Goal: Task Accomplishment & Management: Manage account settings

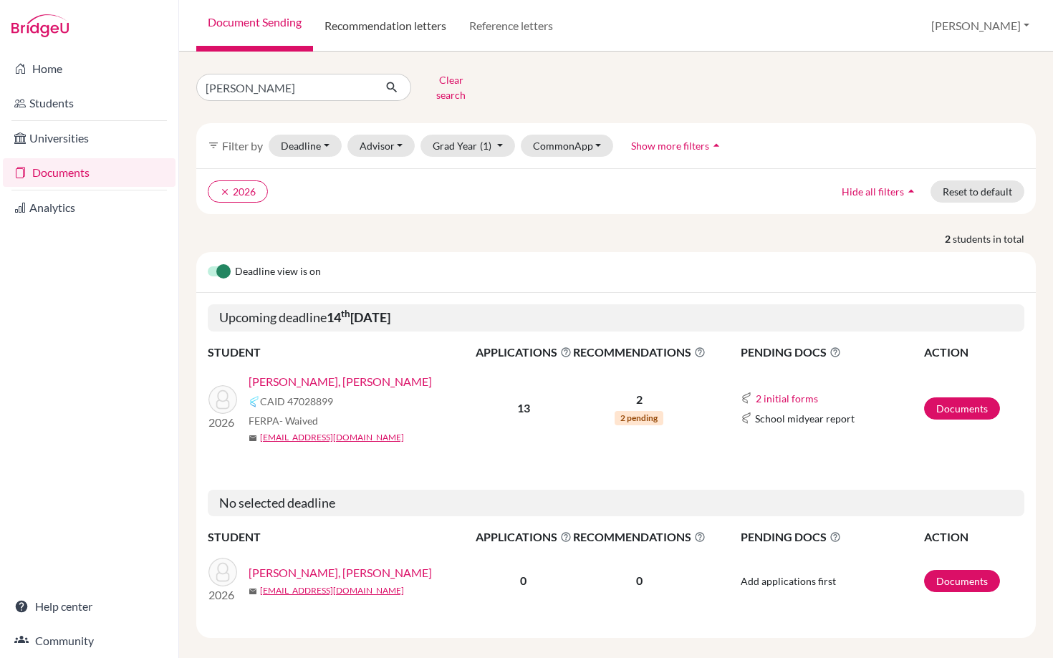
click at [394, 25] on link "Recommendation letters" at bounding box center [385, 26] width 145 height 52
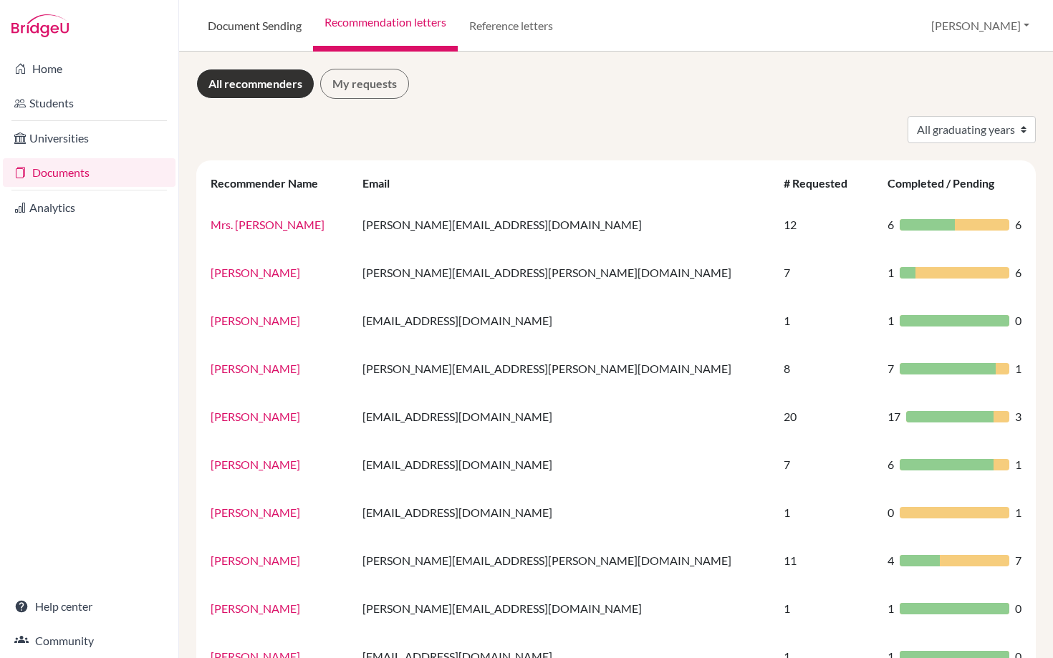
click at [275, 21] on link "Document Sending" at bounding box center [254, 26] width 117 height 52
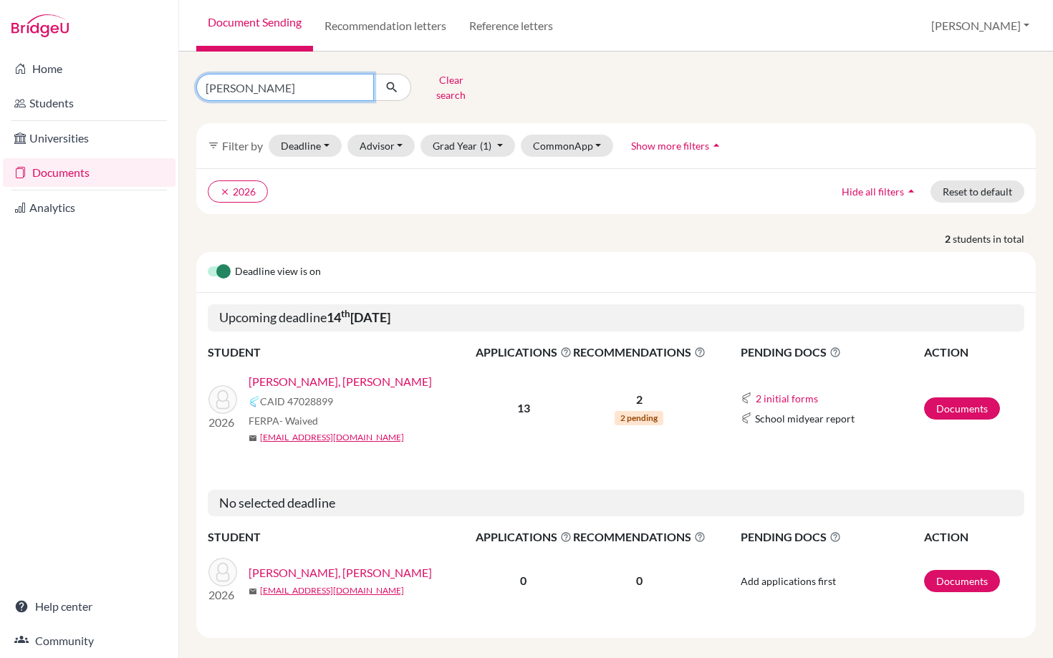
drag, startPoint x: 249, startPoint y: 85, endPoint x: 155, endPoint y: 84, distance: 93.8
click at [155, 85] on div "Home Students Universities Documents Analytics Help center Community Document S…" at bounding box center [526, 329] width 1053 height 658
click at [577, 102] on div "Clear search filter_list Filter by Deadline - Select a date range Or double cli…" at bounding box center [616, 353] width 840 height 569
click at [270, 85] on input "Find student by name..." at bounding box center [285, 87] width 178 height 27
type input "[PERSON_NAME]"
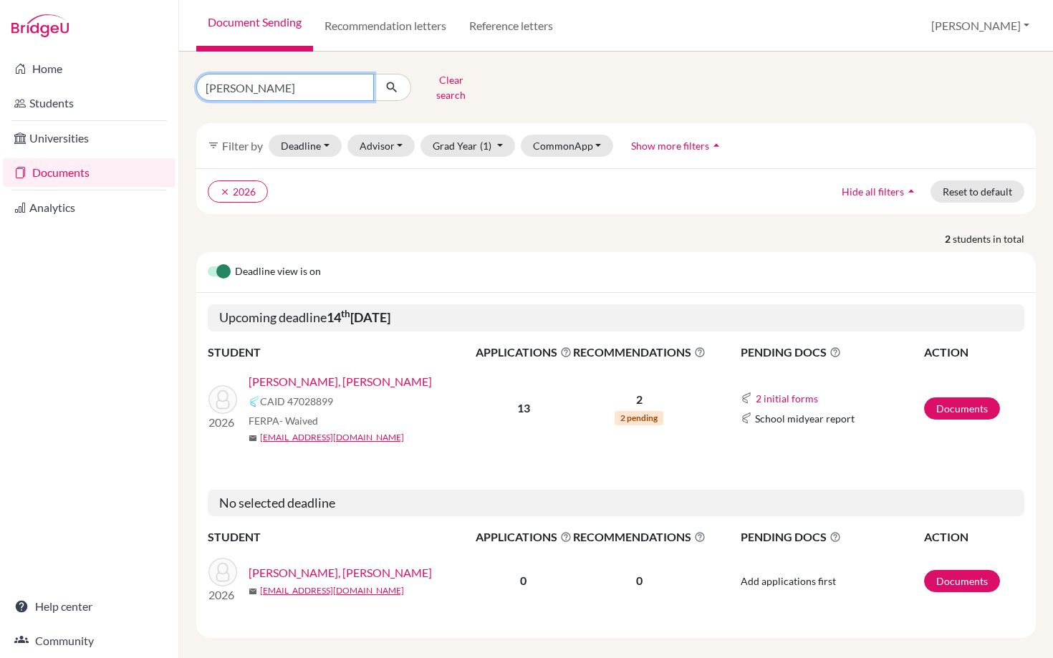
click button "submit" at bounding box center [392, 87] width 38 height 27
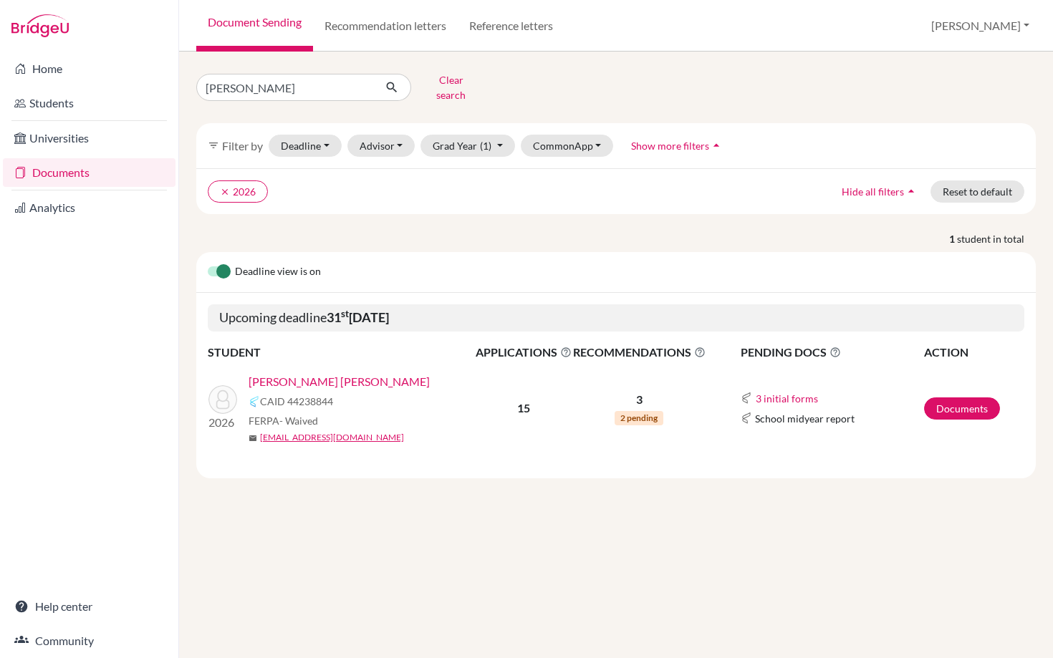
click at [324, 373] on link "Matus Porras, Alejandro" at bounding box center [339, 381] width 181 height 17
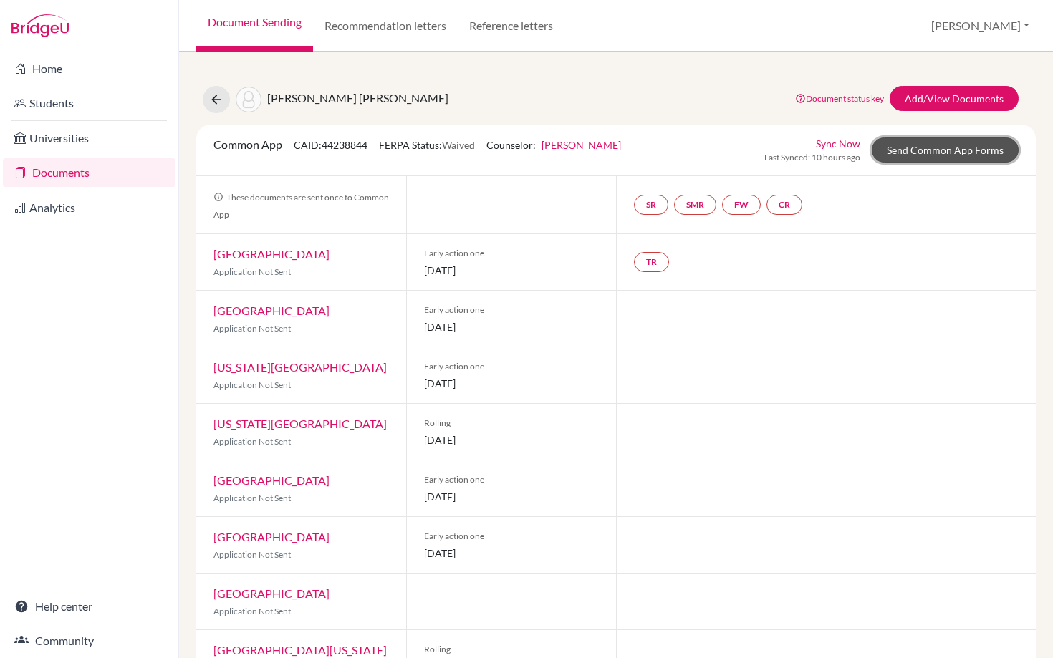
click at [942, 145] on link "Send Common App Forms" at bounding box center [945, 150] width 147 height 25
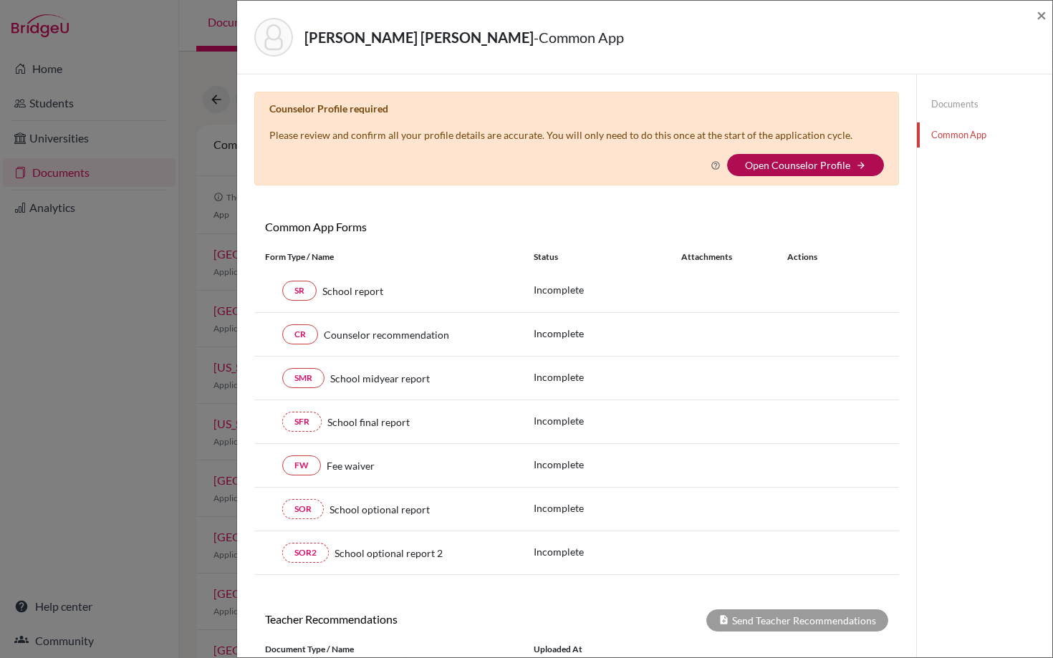
click at [779, 168] on link "Open Counselor Profile" at bounding box center [797, 165] width 105 height 12
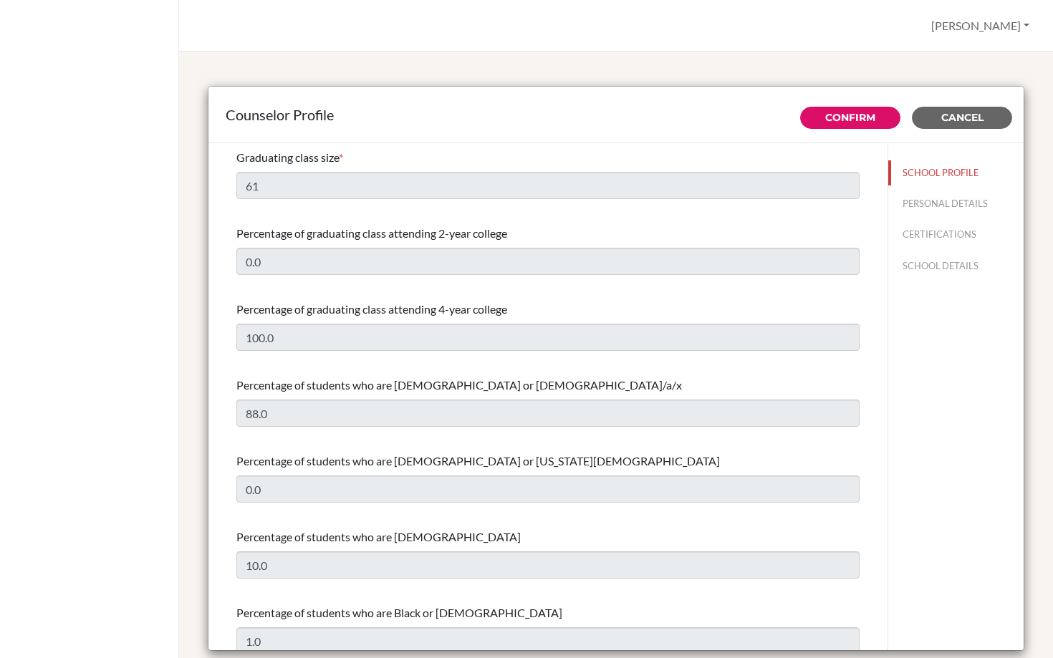
select select "1"
select select "350836"
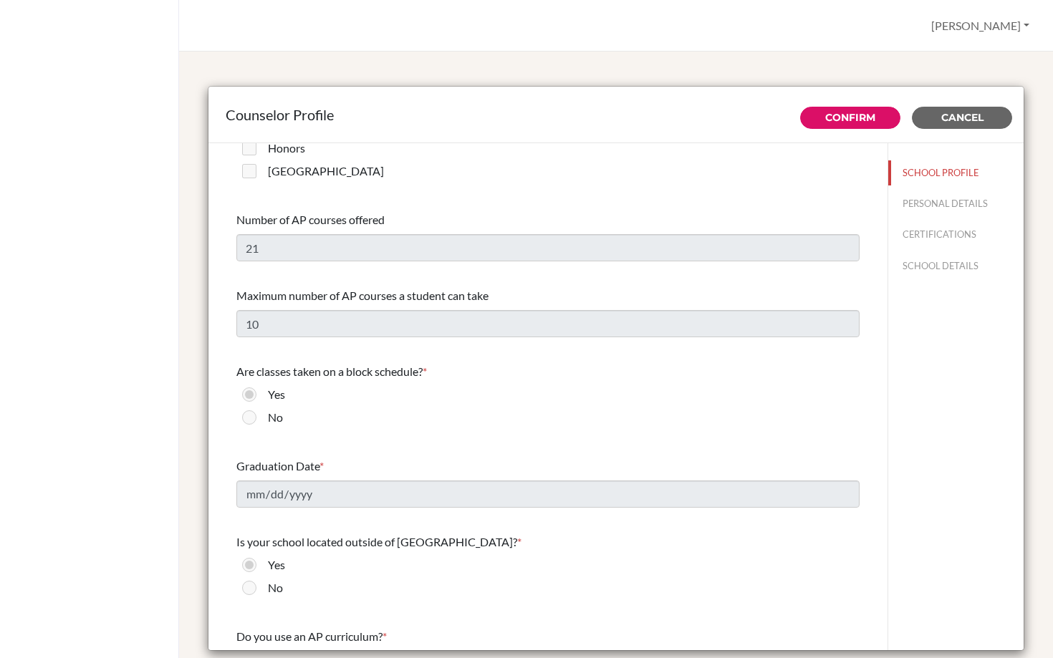
scroll to position [1069, 0]
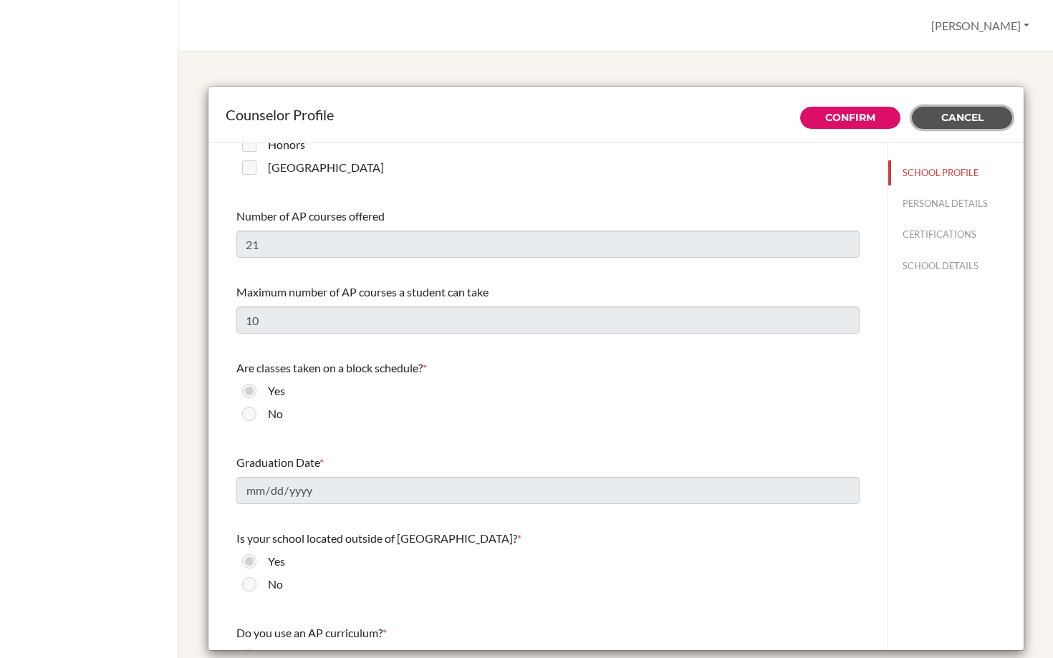
click at [968, 120] on span "Cancel" at bounding box center [962, 117] width 42 height 13
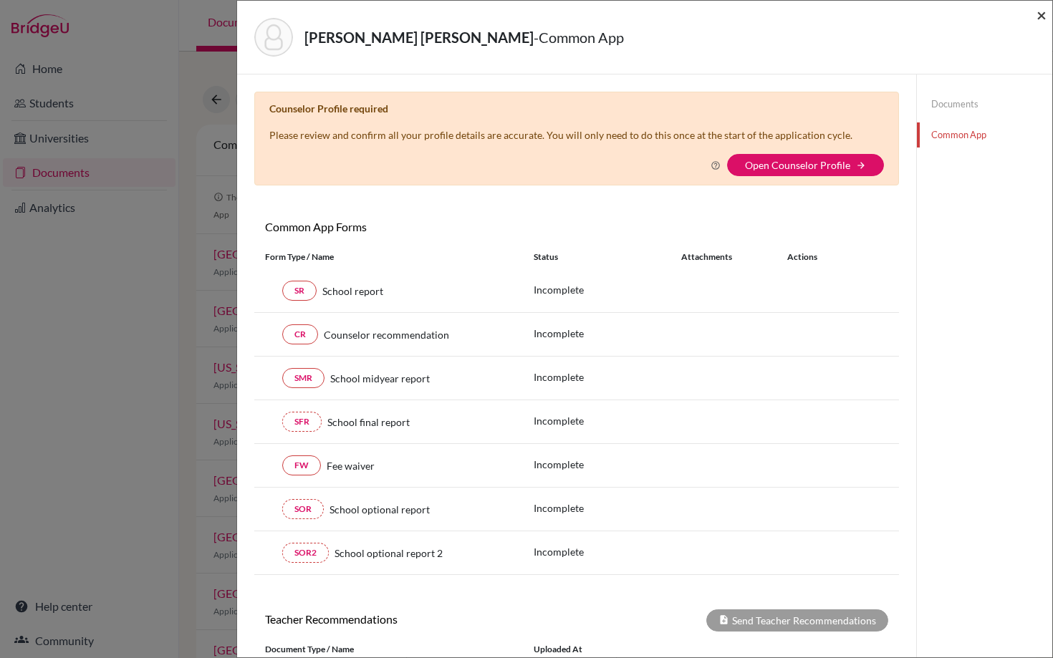
click at [1043, 11] on span "×" at bounding box center [1042, 14] width 10 height 21
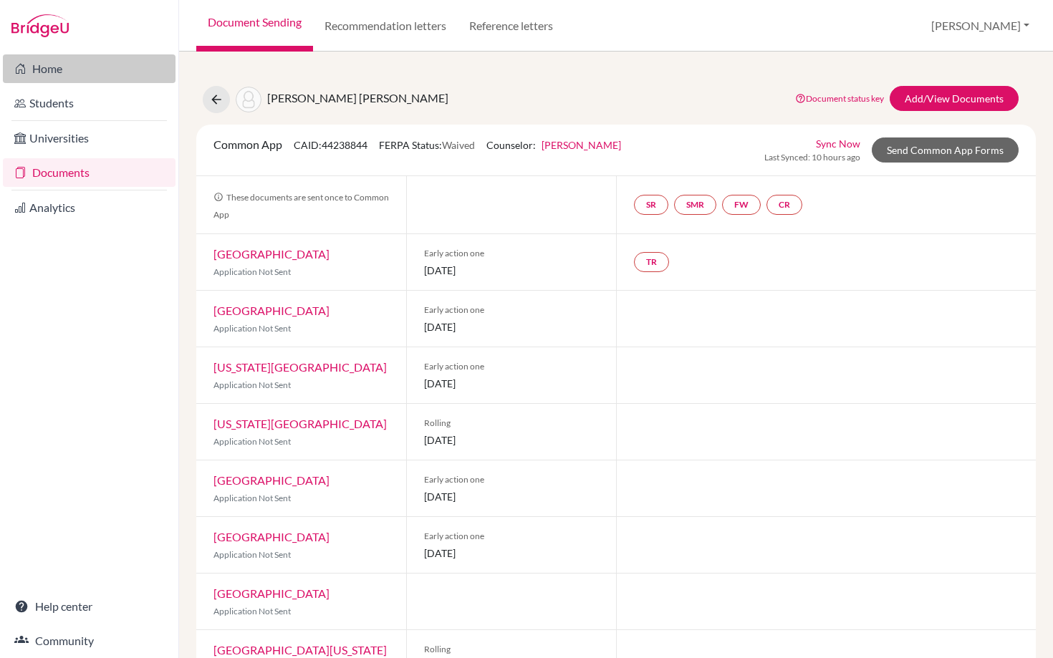
click at [42, 69] on link "Home" at bounding box center [89, 68] width 173 height 29
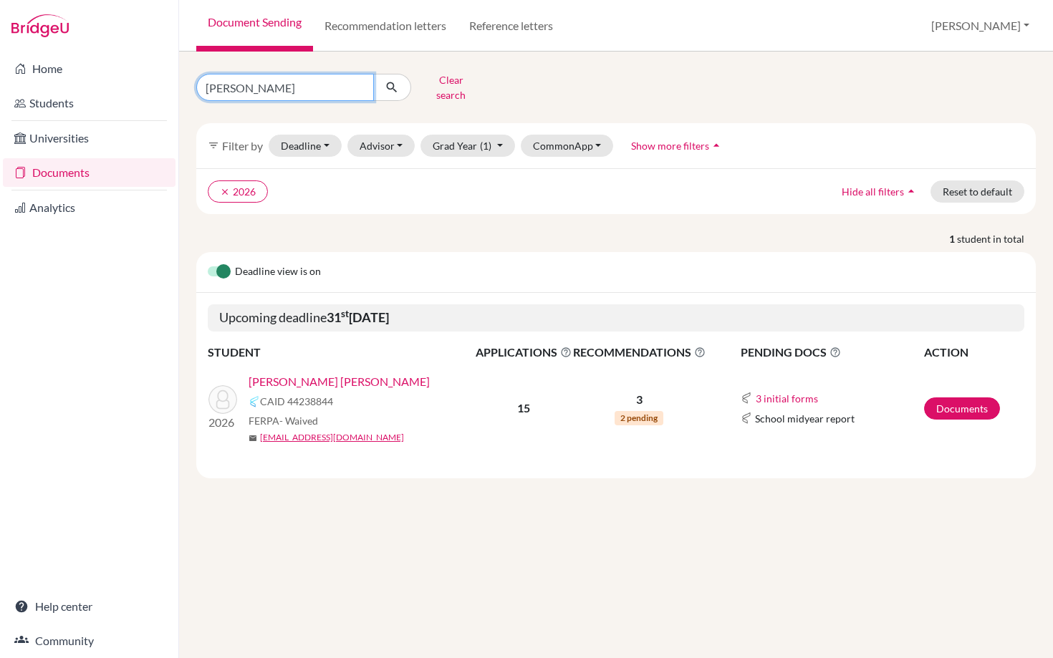
drag, startPoint x: 243, startPoint y: 88, endPoint x: 186, endPoint y: 88, distance: 57.3
click at [186, 88] on div "[PERSON_NAME] Clear search" at bounding box center [329, 87] width 287 height 37
type input "alessio"
click button "submit" at bounding box center [392, 87] width 38 height 27
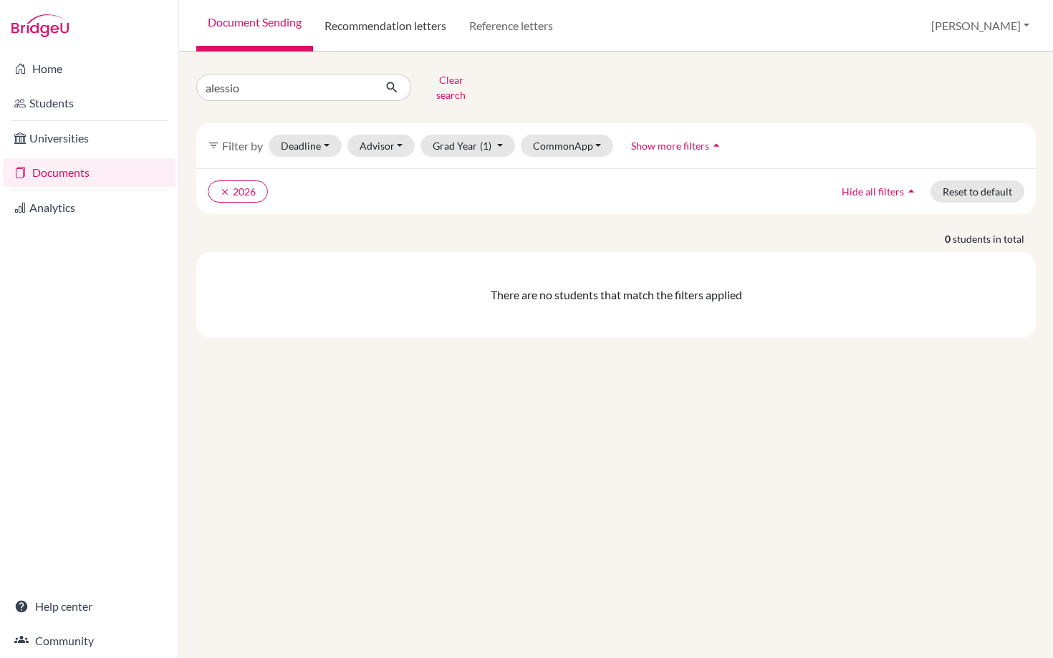
click at [394, 21] on link "Recommendation letters" at bounding box center [385, 26] width 145 height 52
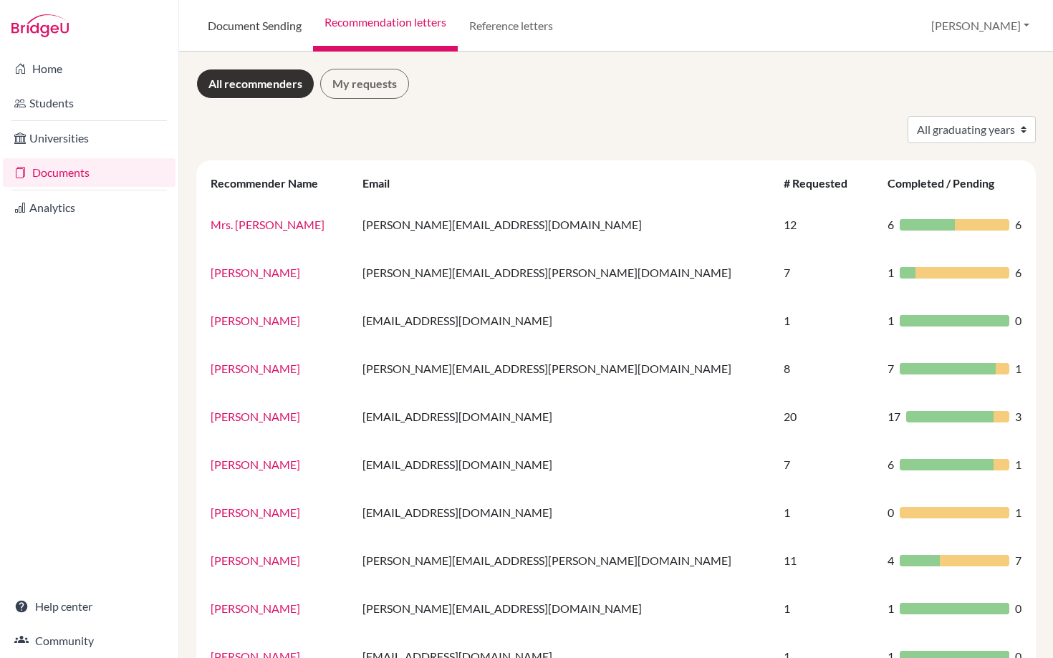
click at [243, 27] on link "Document Sending" at bounding box center [254, 26] width 117 height 52
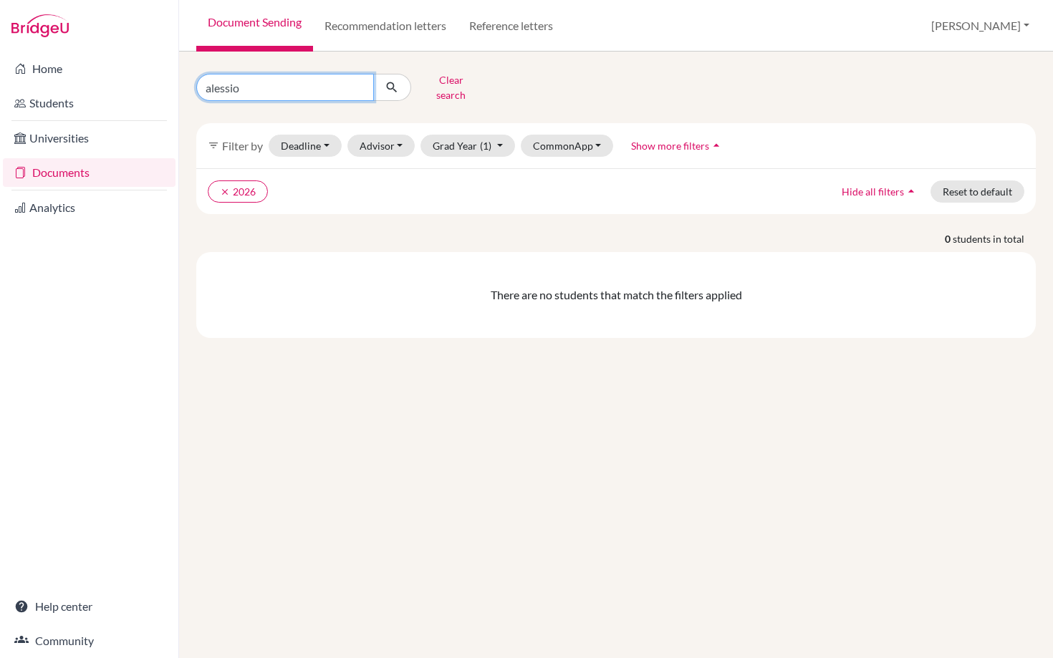
drag, startPoint x: 261, startPoint y: 88, endPoint x: 181, endPoint y: 86, distance: 79.5
click at [181, 86] on div "alessio Clear search filter_list Filter by Deadline - Select a date range Or do…" at bounding box center [616, 355] width 874 height 607
click at [468, 138] on button "Grad Year (1)" at bounding box center [467, 146] width 95 height 22
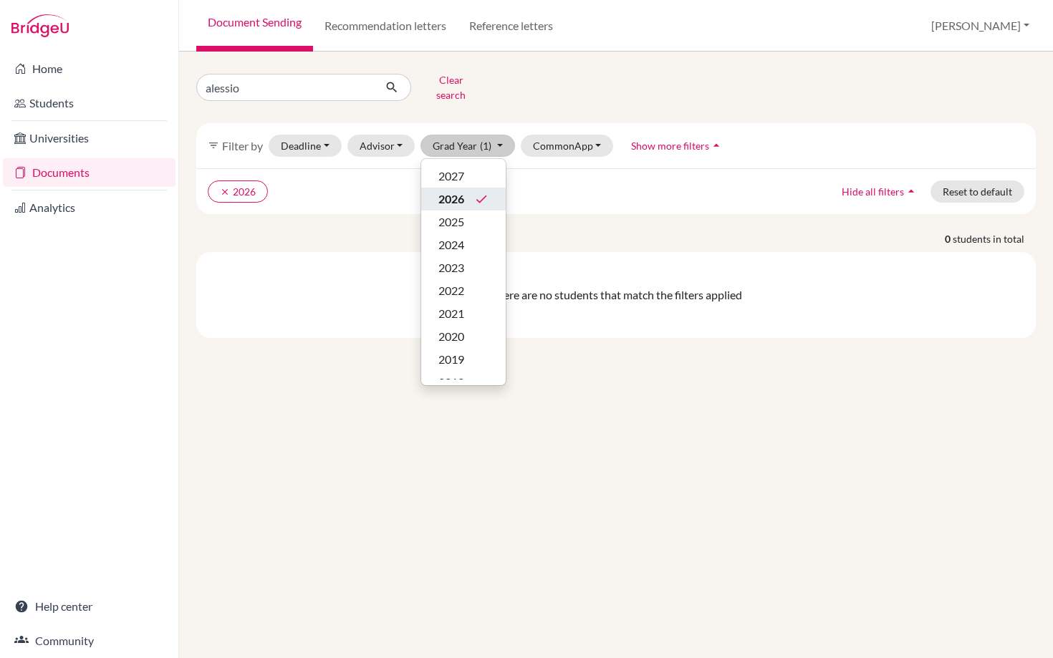
click at [453, 191] on span "2026" at bounding box center [451, 199] width 26 height 17
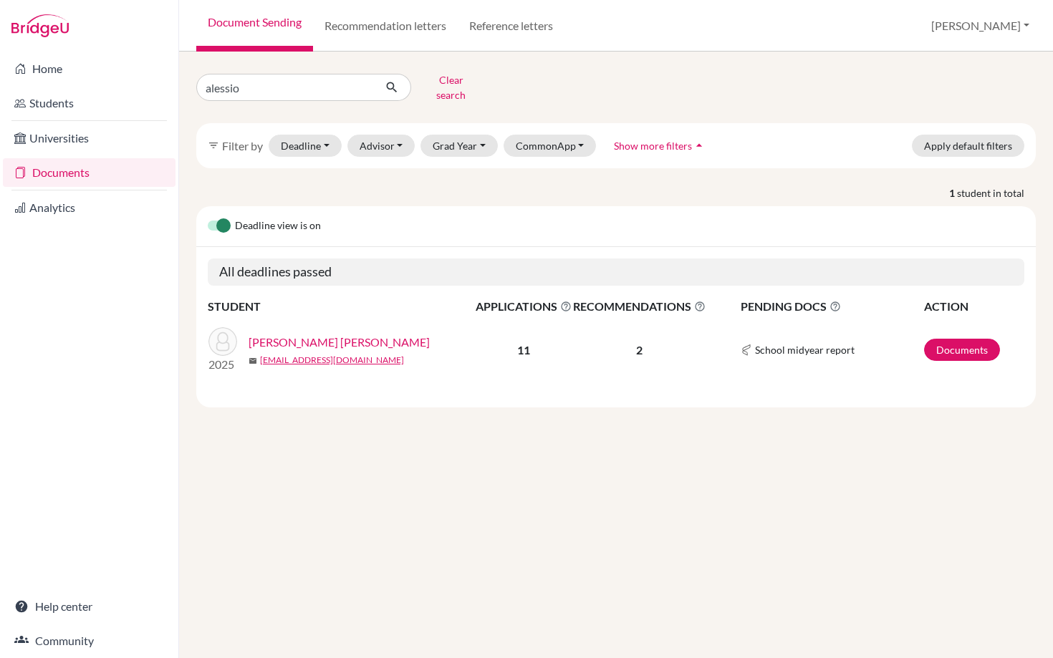
click at [335, 335] on link "Giraudo Talavera, Alessio" at bounding box center [339, 342] width 181 height 17
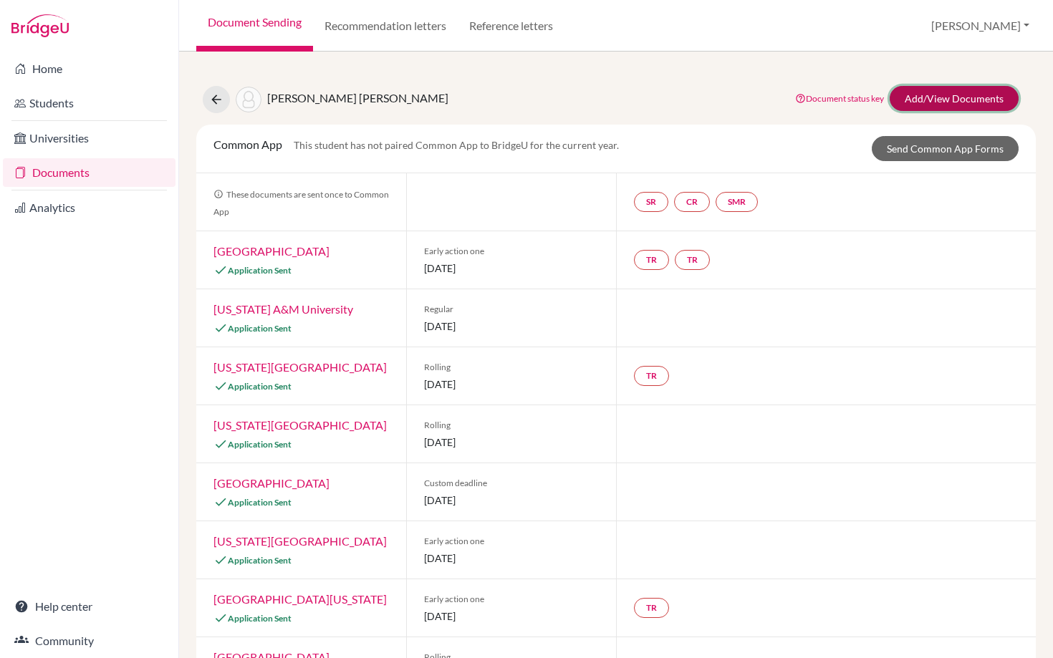
click at [931, 96] on link "Add/View Documents" at bounding box center [954, 98] width 129 height 25
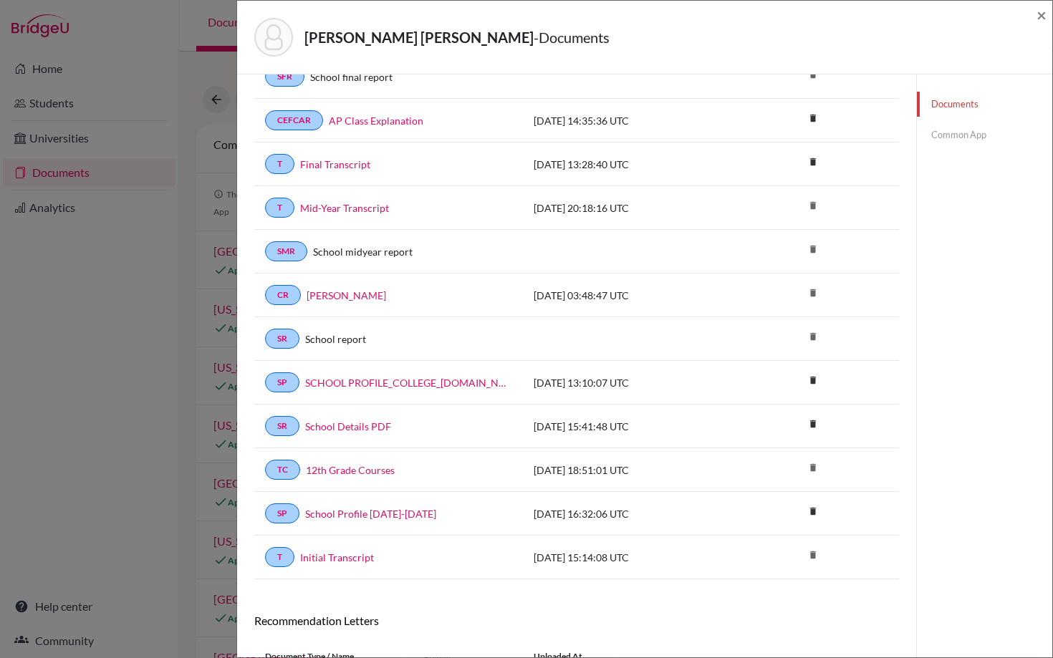
scroll to position [117, 0]
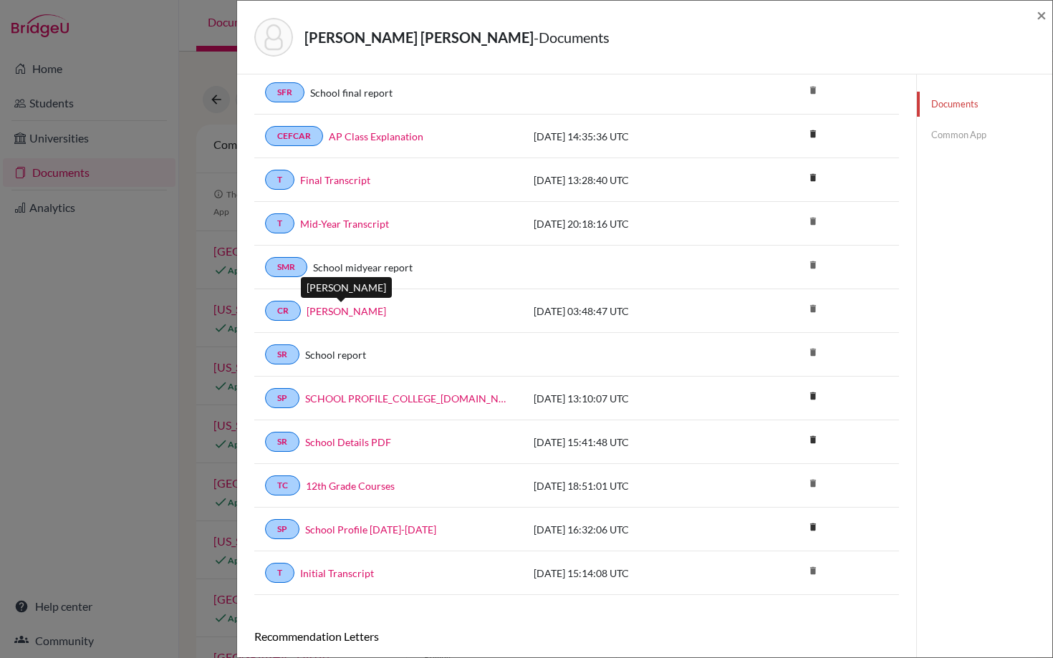
click at [355, 312] on link "Alessio Giraudo" at bounding box center [347, 311] width 80 height 15
click at [183, 261] on div "Giraudo Talavera, Alessio - Documents × Documents note_add Add Document Documen…" at bounding box center [526, 329] width 1053 height 658
click at [1036, 19] on div "Giraudo Talavera, Alessio - Documents ×" at bounding box center [645, 37] width 804 height 62
click at [1041, 12] on span "×" at bounding box center [1042, 14] width 10 height 21
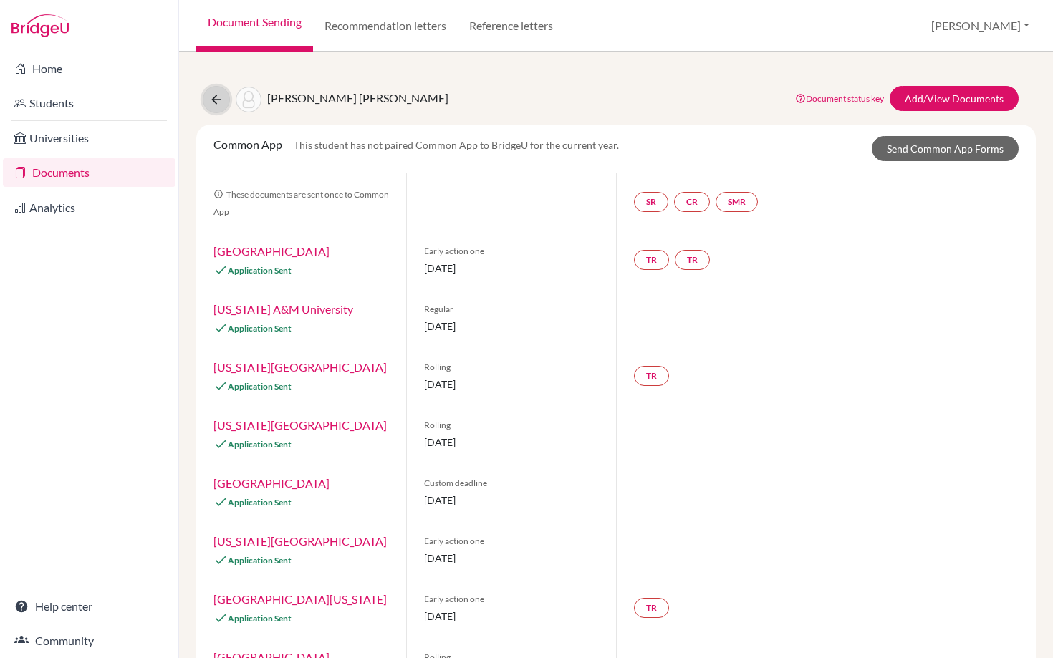
click at [218, 100] on icon at bounding box center [216, 99] width 14 height 14
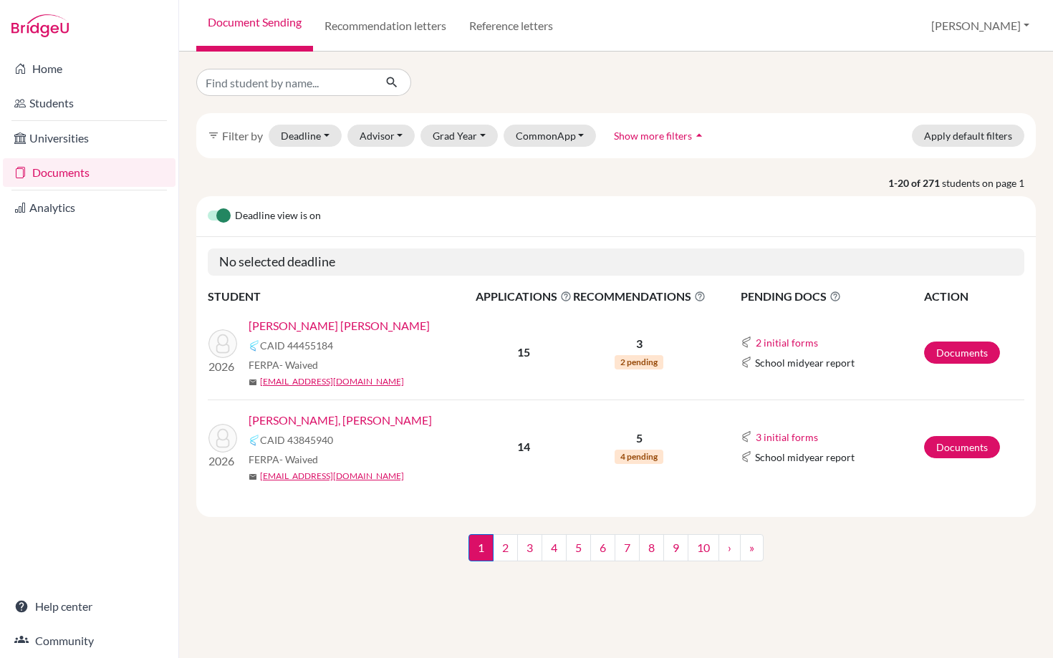
click at [338, 323] on link "[PERSON_NAME] [PERSON_NAME]" at bounding box center [339, 325] width 181 height 17
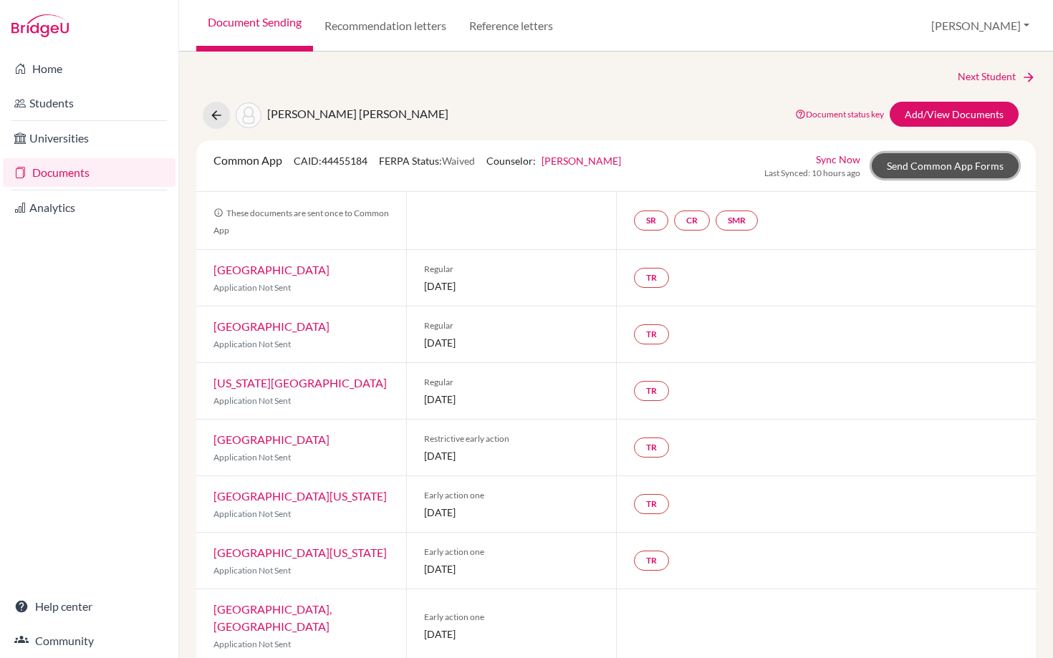
click at [945, 165] on link "Send Common App Forms" at bounding box center [945, 165] width 147 height 25
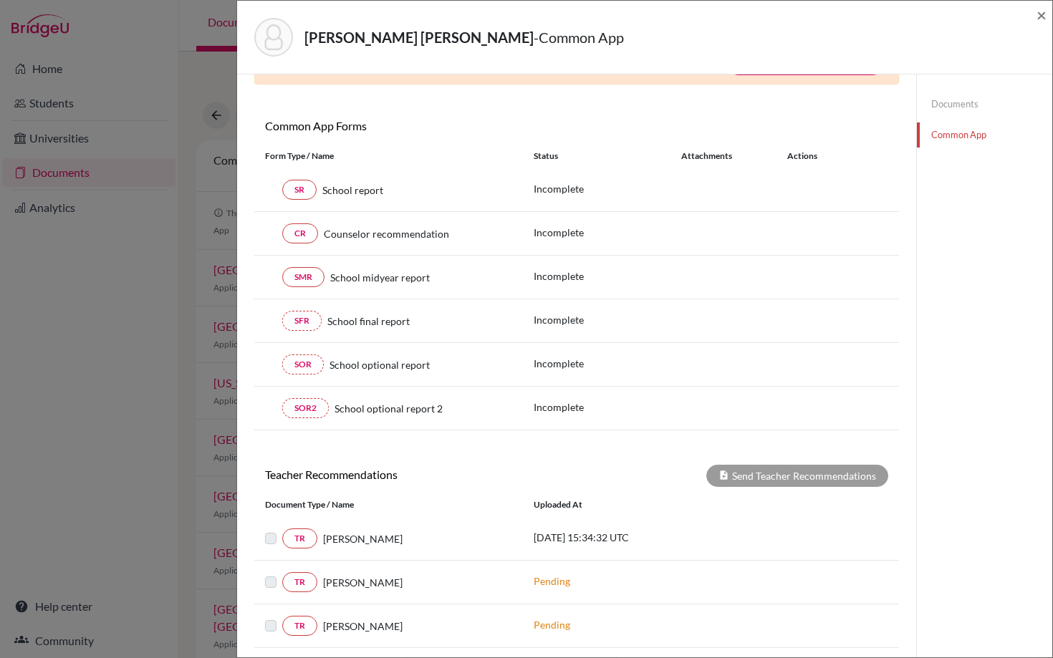
click at [953, 97] on link "Documents" at bounding box center [984, 104] width 135 height 25
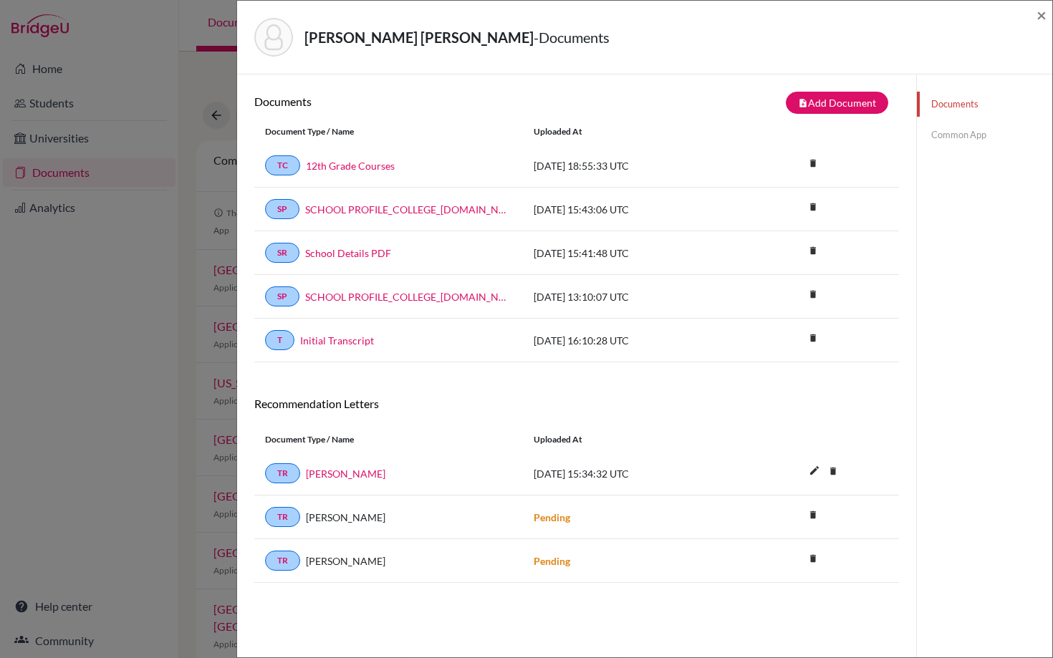
click at [168, 289] on div "Arguello Martinez, Juan Pablo - Documents × Documents note_add Add Document Doc…" at bounding box center [526, 329] width 1053 height 658
click at [1037, 19] on span "×" at bounding box center [1042, 14] width 10 height 21
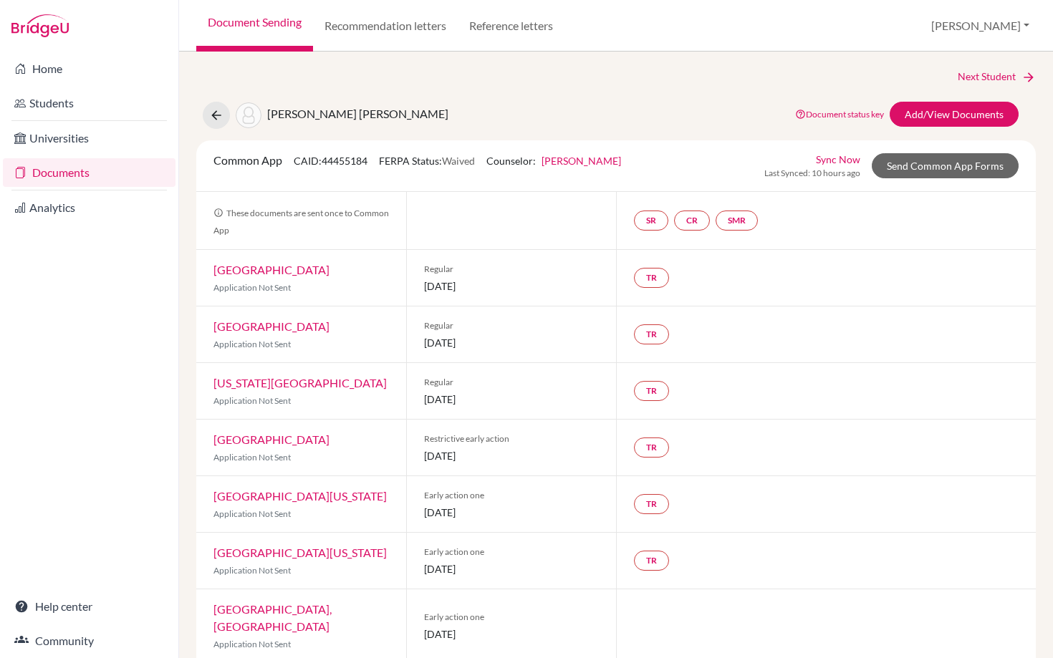
click at [49, 167] on link "Documents" at bounding box center [89, 172] width 173 height 29
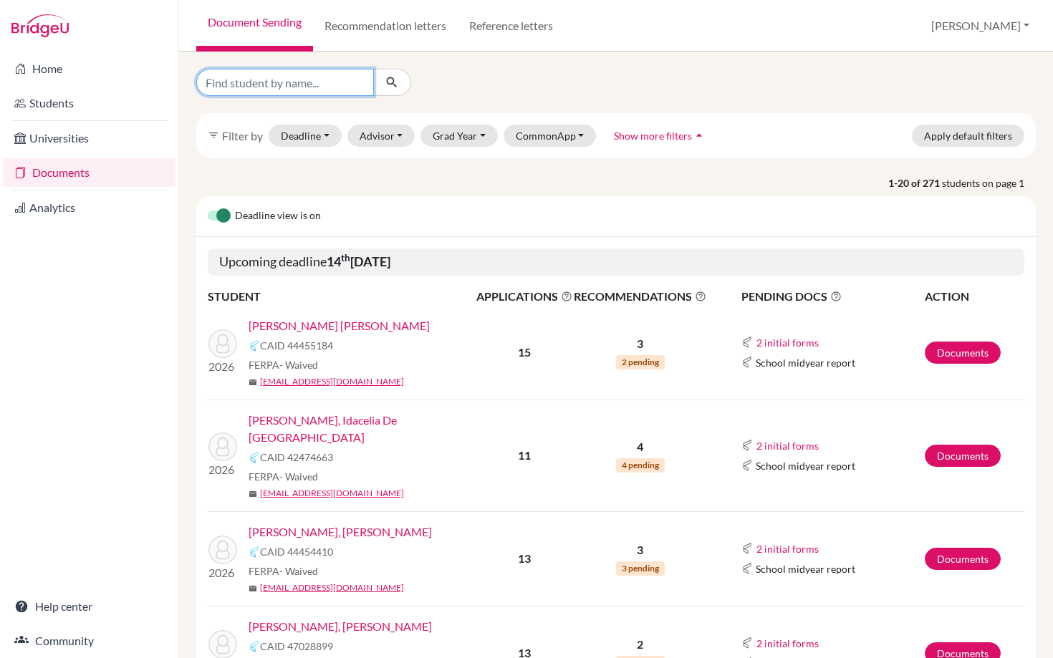
click at [314, 75] on input "Find student by name..." at bounding box center [285, 82] width 178 height 27
type input "[PERSON_NAME]"
click button "submit" at bounding box center [392, 82] width 38 height 27
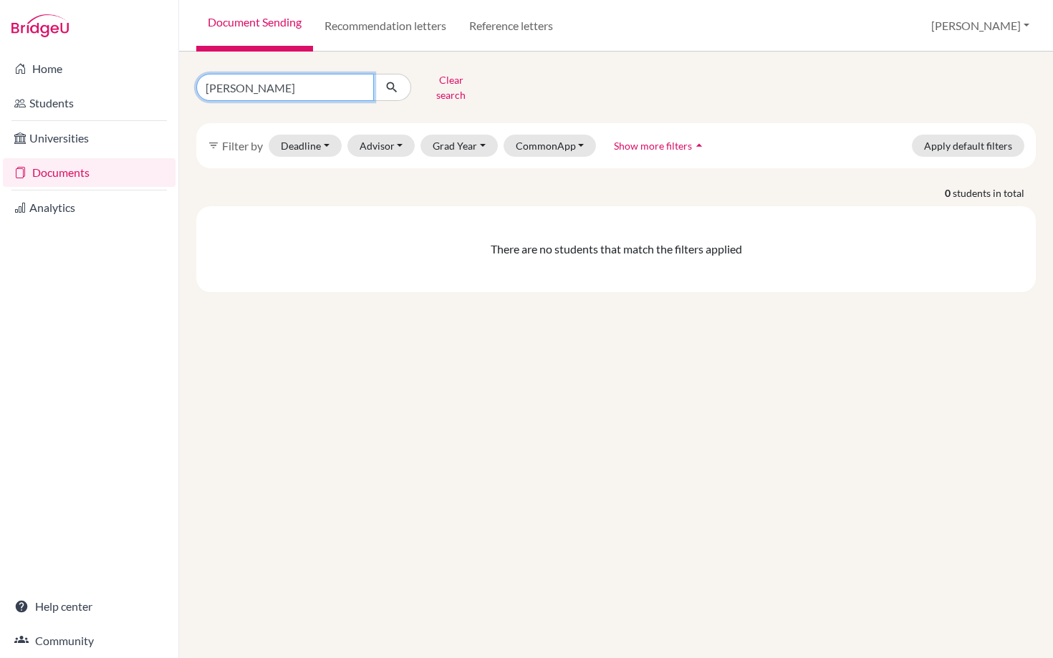
drag, startPoint x: 259, startPoint y: 82, endPoint x: 182, endPoint y: 91, distance: 77.2
click at [182, 91] on div "[PERSON_NAME] Clear search filter_list Filter by Deadline - Select a date range…" at bounding box center [616, 355] width 874 height 607
click at [269, 87] on input "[PERSON_NAME]" at bounding box center [285, 87] width 178 height 27
drag, startPoint x: 256, startPoint y: 81, endPoint x: 203, endPoint y: 79, distance: 52.3
click at [203, 80] on input "[PERSON_NAME]" at bounding box center [285, 87] width 178 height 27
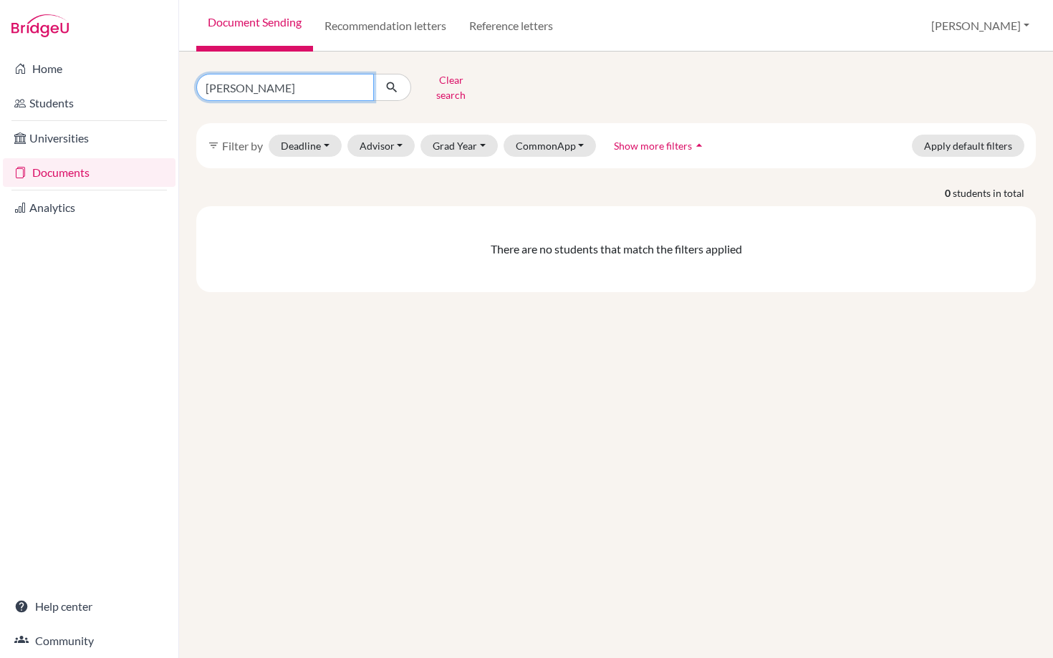
type input "[PERSON_NAME]"
click button "submit" at bounding box center [392, 87] width 38 height 27
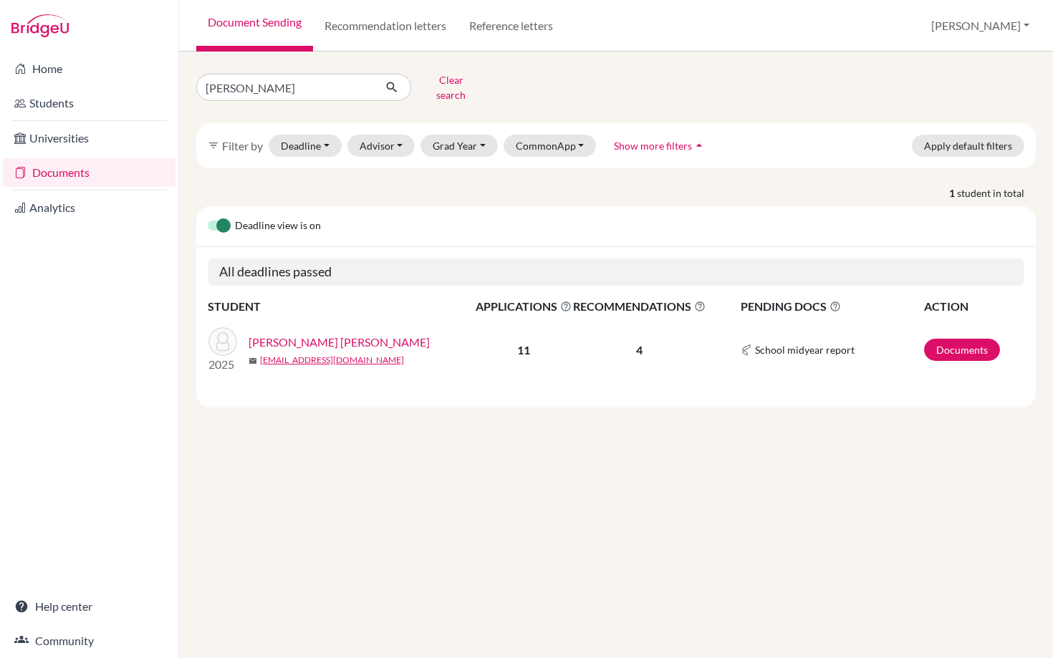
click at [280, 334] on link "[PERSON_NAME] [PERSON_NAME]" at bounding box center [339, 342] width 181 height 17
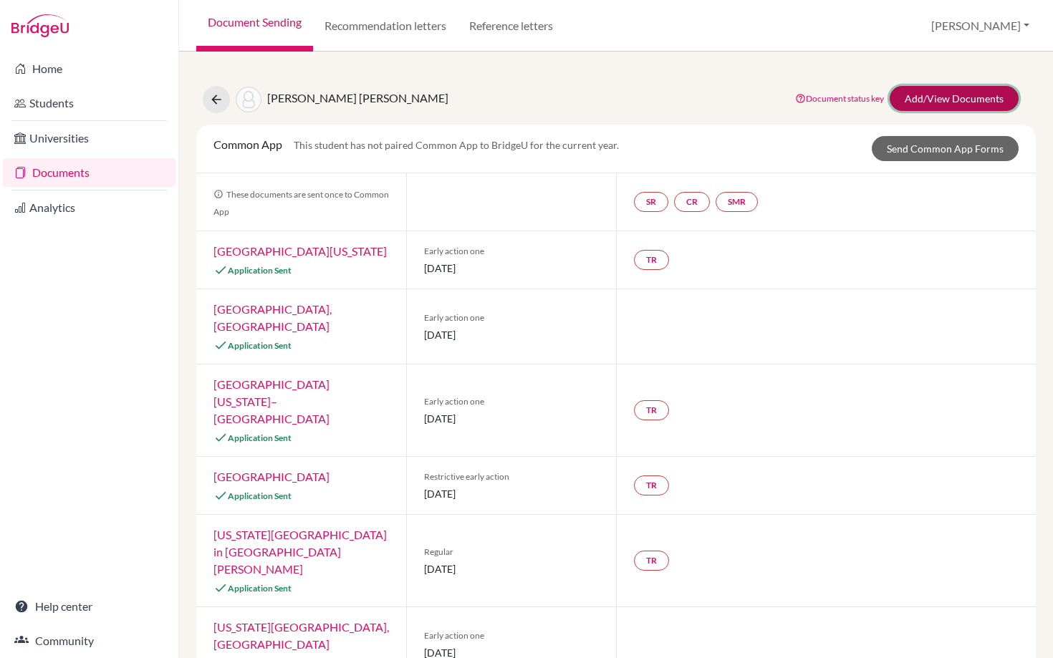
click at [937, 100] on link "Add/View Documents" at bounding box center [954, 98] width 129 height 25
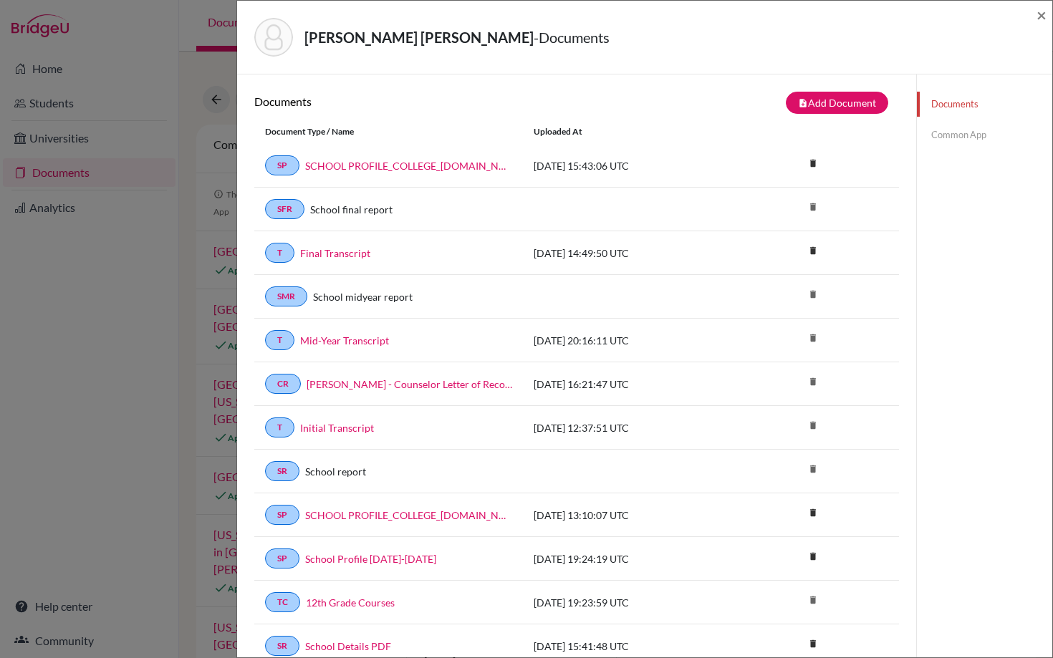
scroll to position [1, 0]
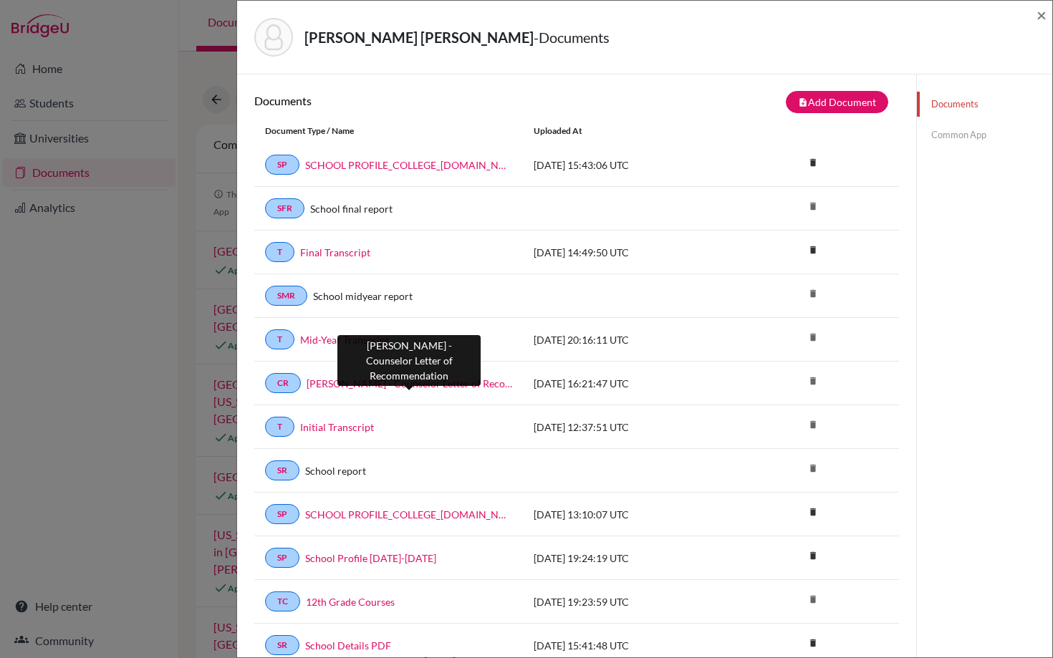
click at [372, 384] on link "JB Barrios - Counselor Letter of Recommendation" at bounding box center [410, 383] width 206 height 15
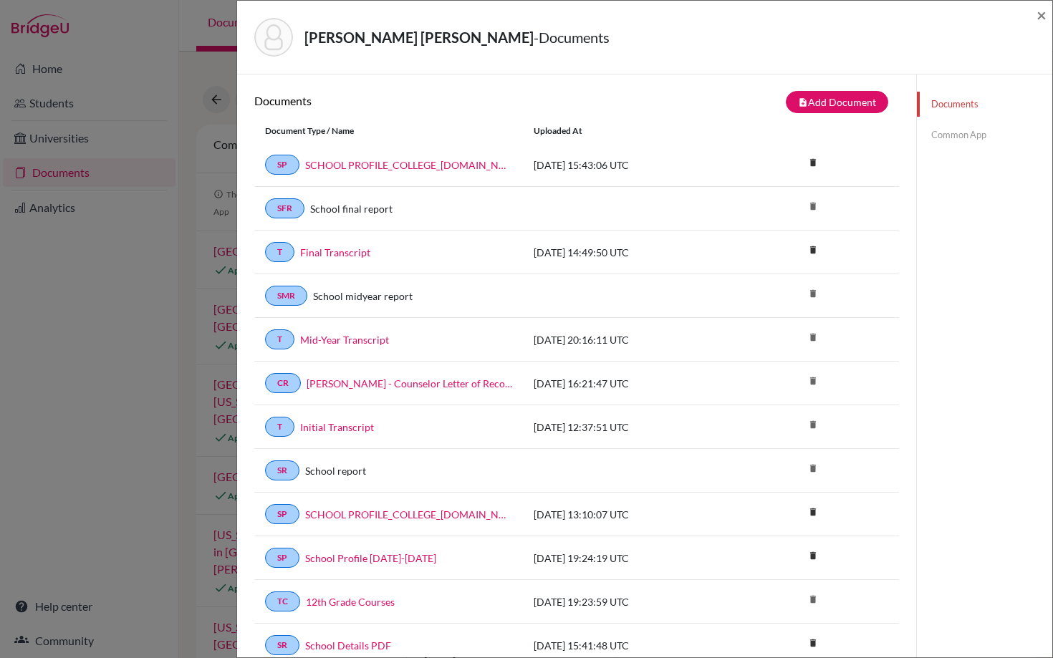
click at [137, 301] on div "Barrios Maltez, Juan - Documents × Documents note_add Add Document Document typ…" at bounding box center [526, 329] width 1053 height 658
click at [1039, 18] on span "×" at bounding box center [1042, 14] width 10 height 21
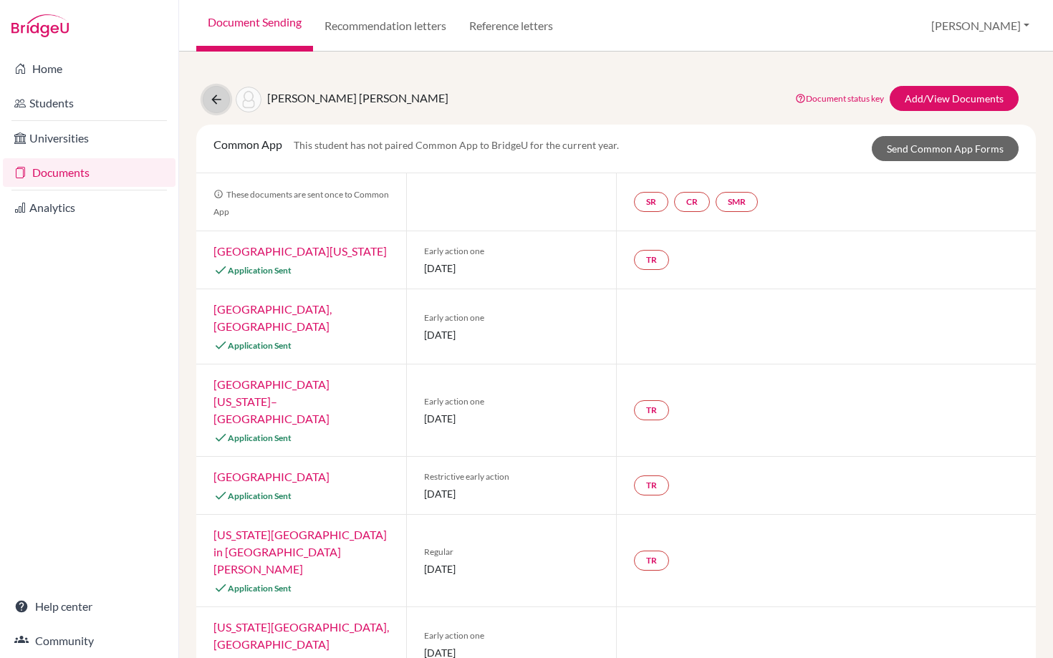
click at [218, 100] on icon at bounding box center [216, 99] width 14 height 14
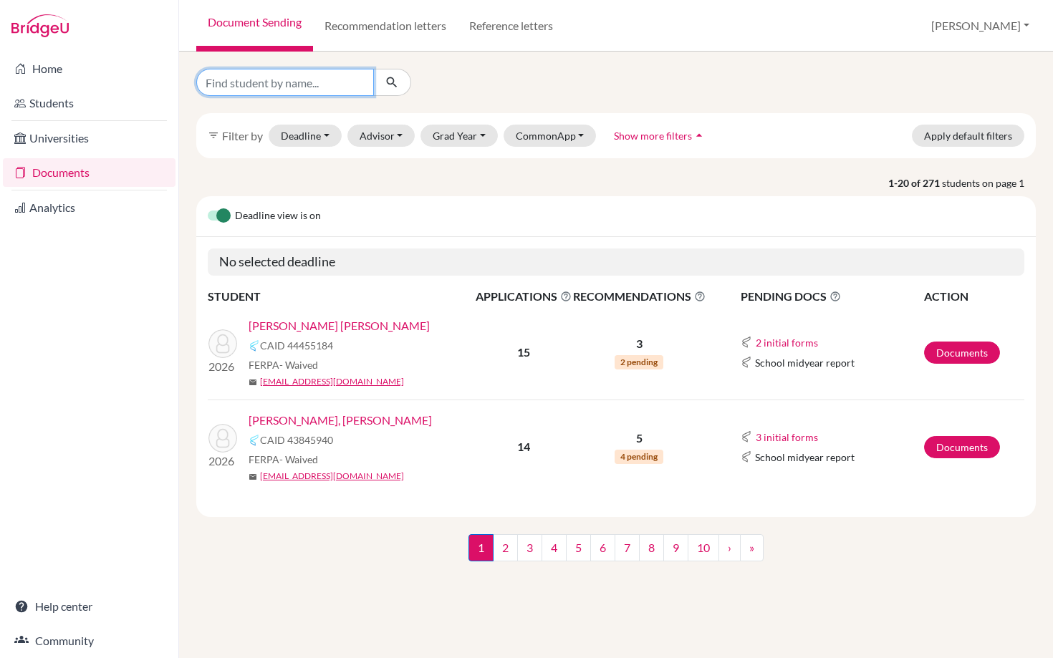
click at [303, 80] on input "Find student by name..." at bounding box center [285, 82] width 178 height 27
type input "cerna"
click button "submit" at bounding box center [392, 82] width 38 height 27
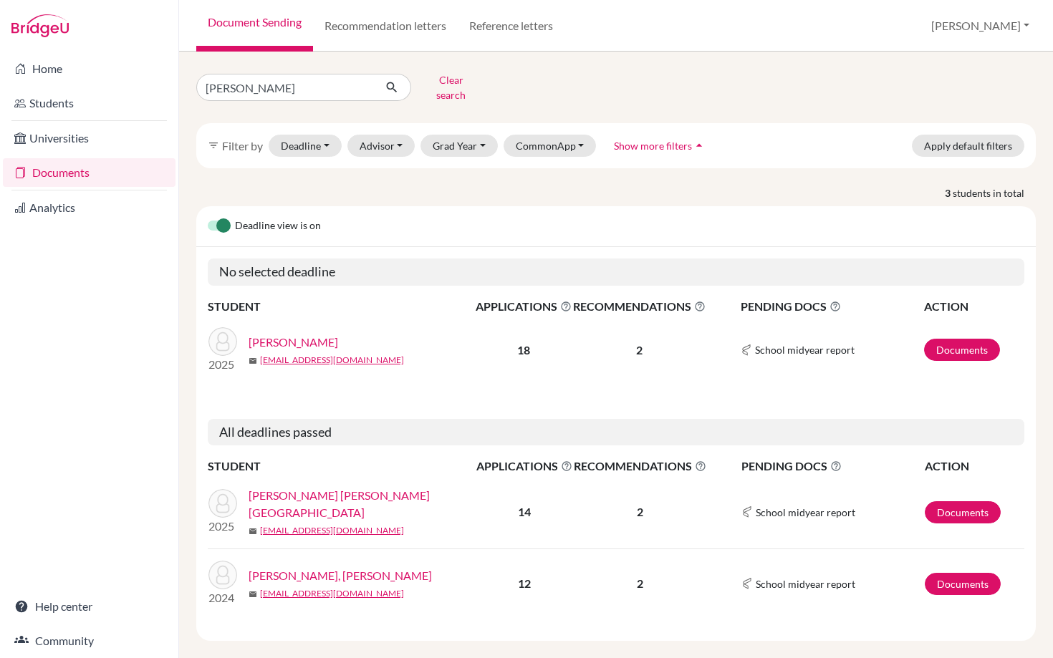
click at [303, 494] on link "[PERSON_NAME] [PERSON_NAME][GEOGRAPHIC_DATA]" at bounding box center [367, 504] width 237 height 34
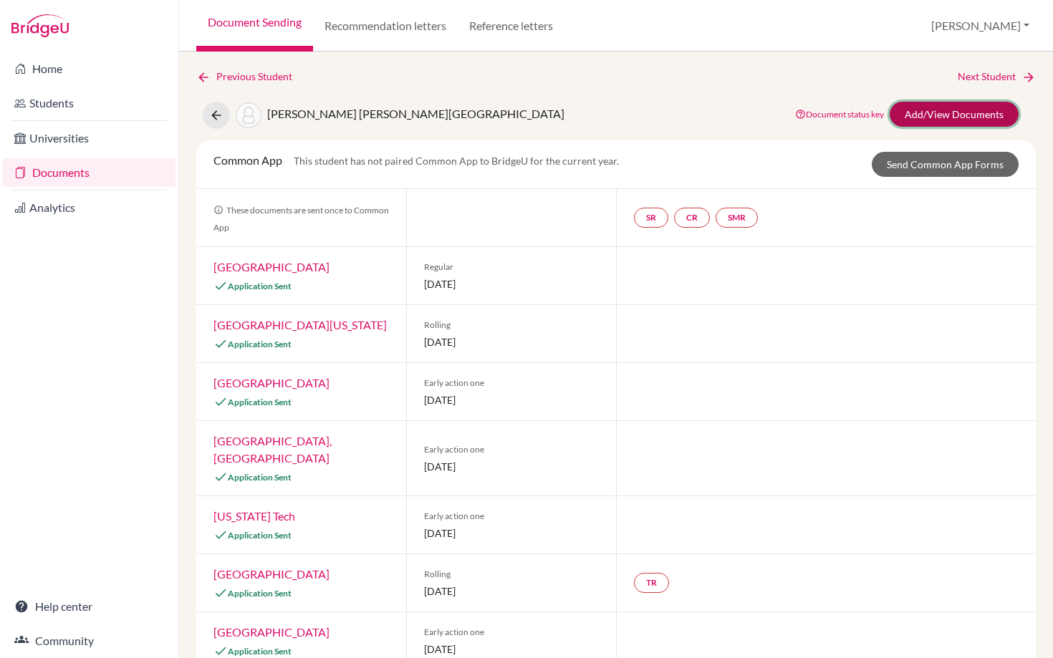
click at [948, 115] on link "Add/View Documents" at bounding box center [954, 114] width 129 height 25
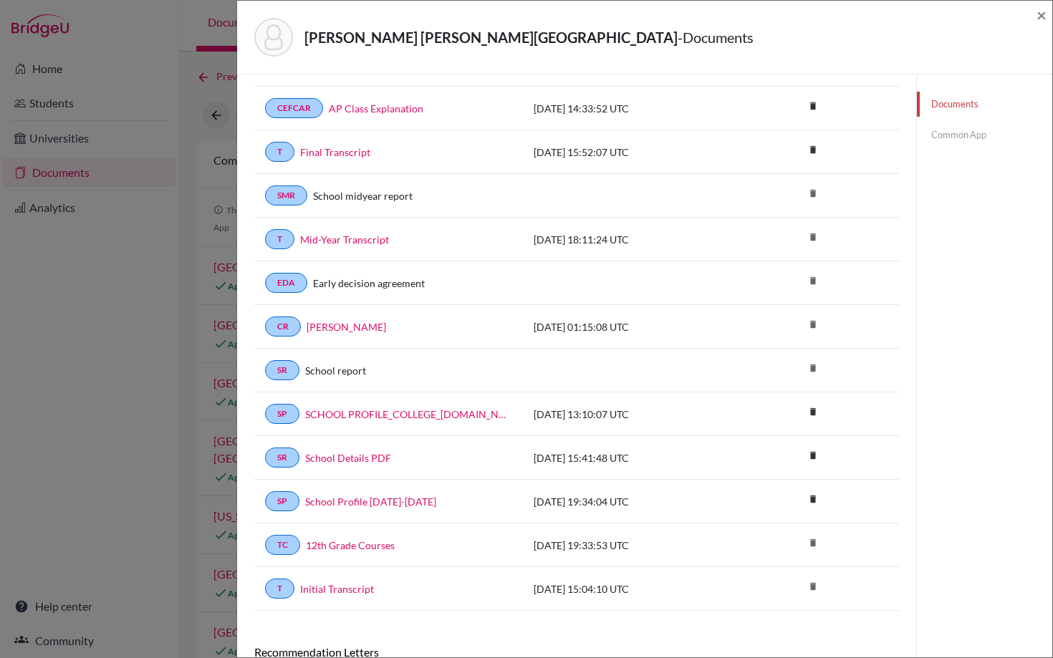
scroll to position [100, 0]
click at [320, 325] on link "[PERSON_NAME]" at bounding box center [347, 328] width 80 height 15
click at [170, 201] on div "[PERSON_NAME] [PERSON_NAME][GEOGRAPHIC_DATA] - Documents × Documents note_add A…" at bounding box center [526, 329] width 1053 height 658
click at [1042, 18] on span "×" at bounding box center [1042, 14] width 10 height 21
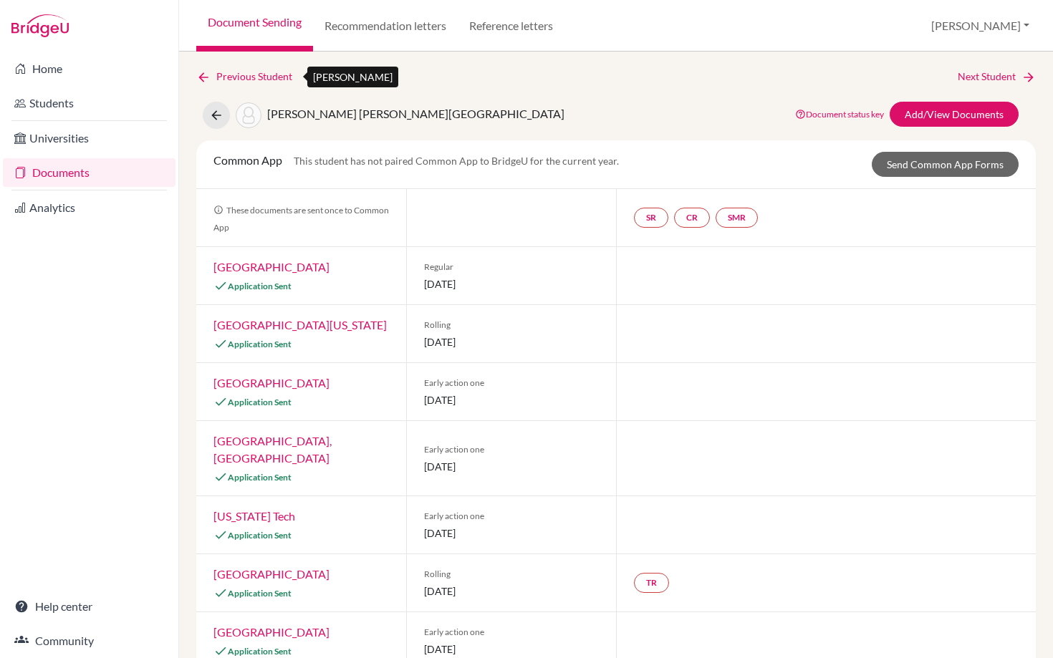
click at [246, 78] on link "Previous Student" at bounding box center [249, 77] width 107 height 16
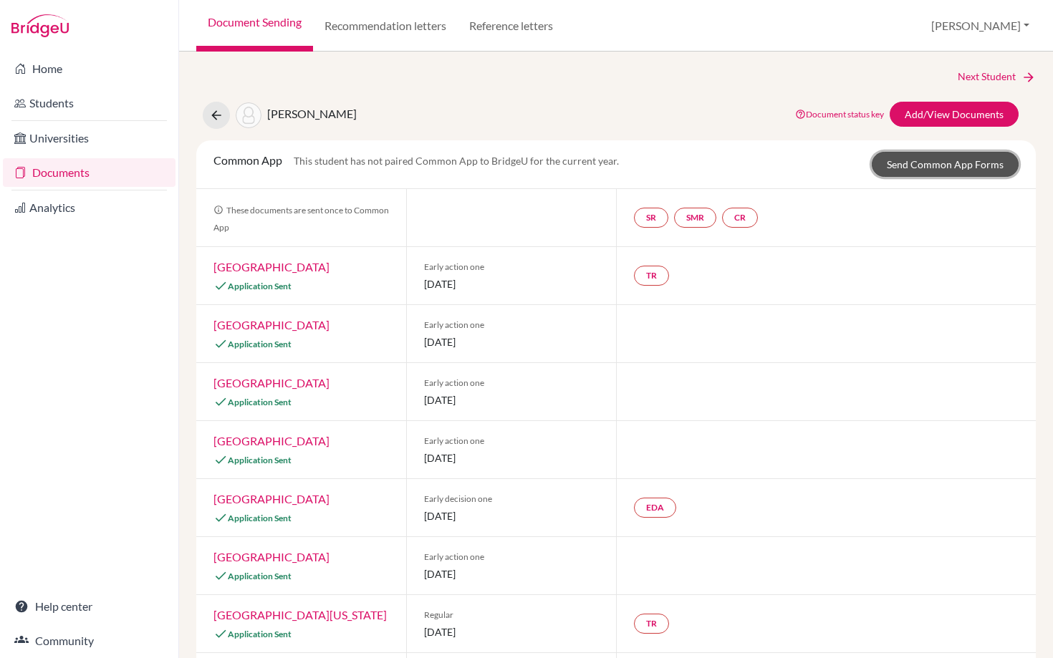
click at [910, 176] on link "Send Common App Forms" at bounding box center [945, 164] width 147 height 25
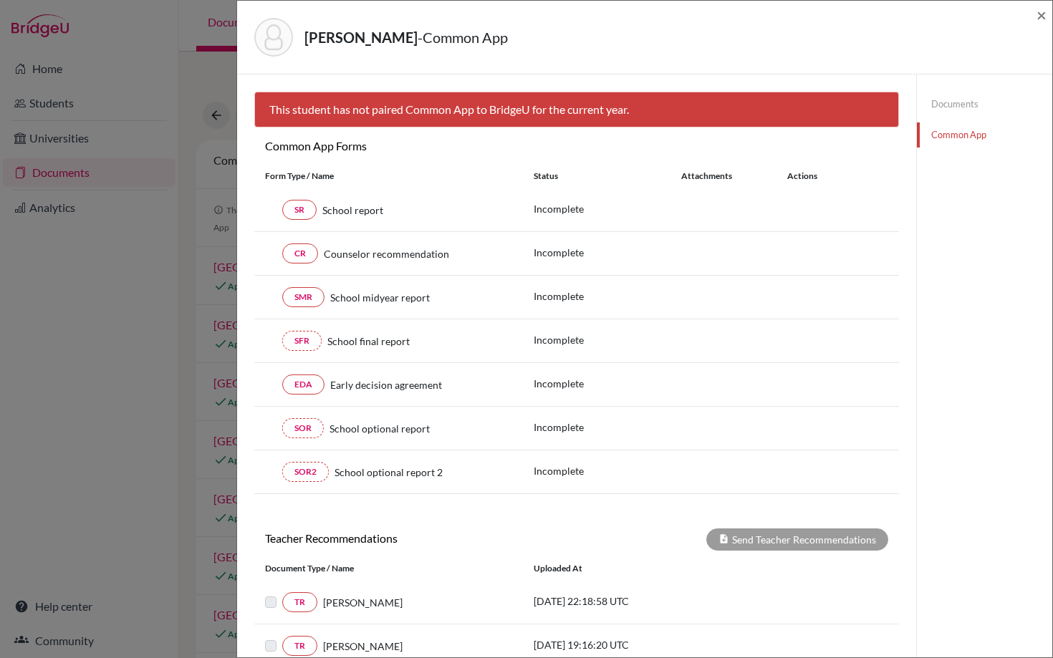
click at [965, 101] on link "Documents" at bounding box center [984, 104] width 135 height 25
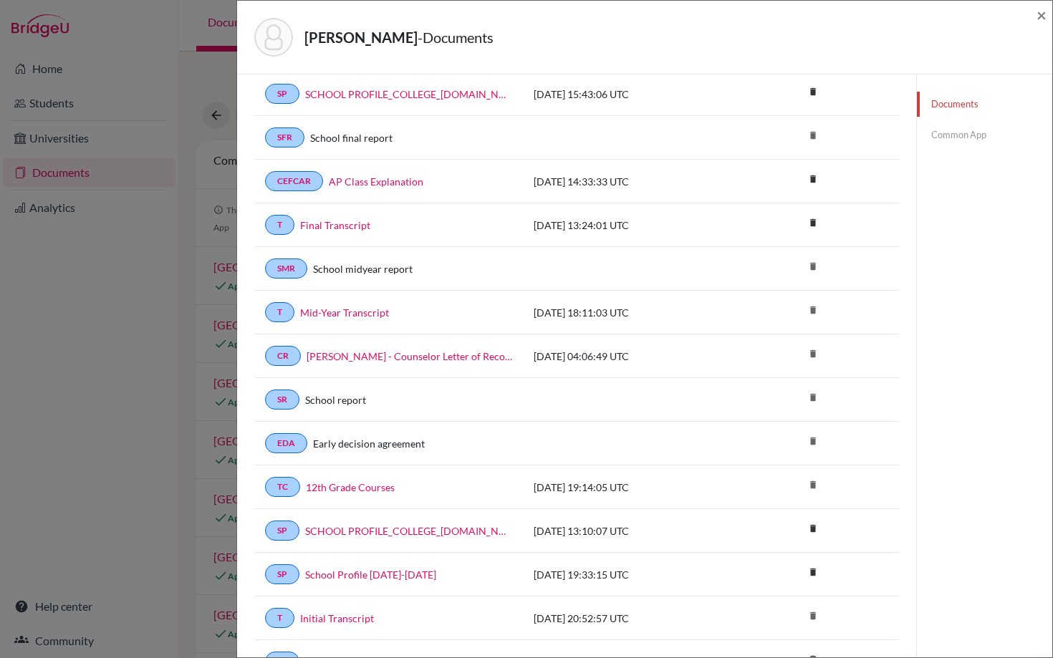
scroll to position [69, 0]
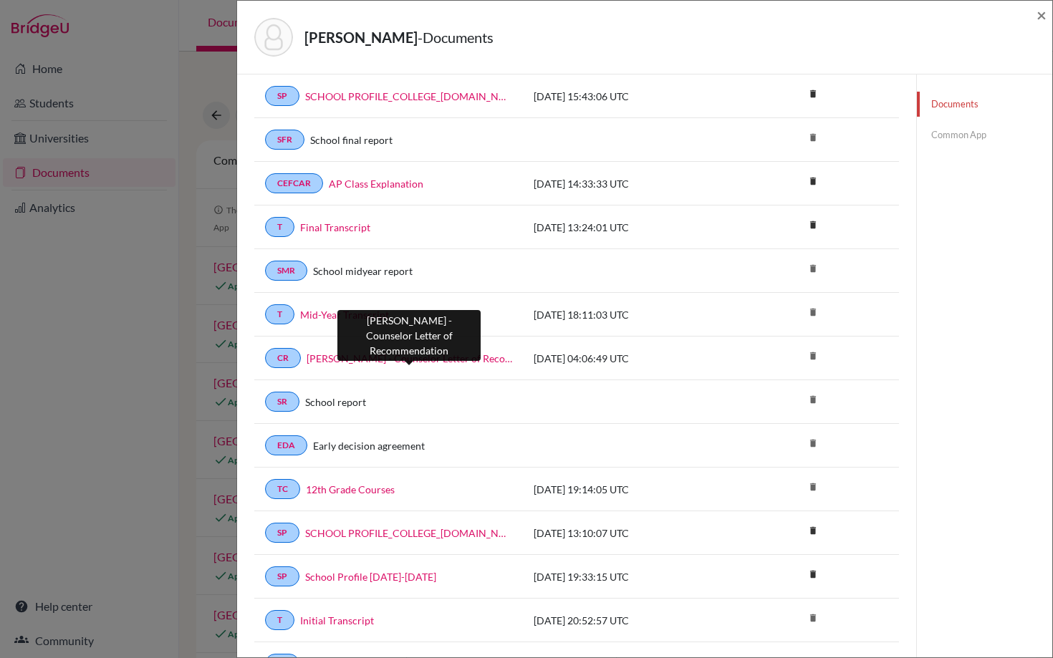
click at [418, 363] on link "[PERSON_NAME] - Counselor Letter of Recommendation" at bounding box center [410, 358] width 206 height 15
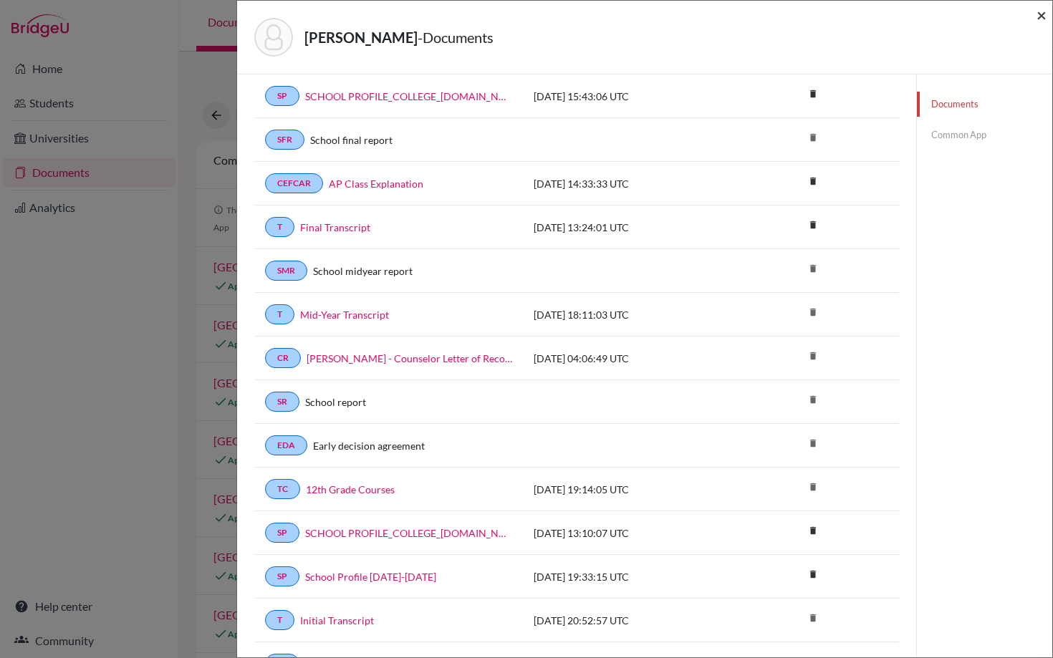
click at [1039, 11] on span "×" at bounding box center [1042, 14] width 10 height 21
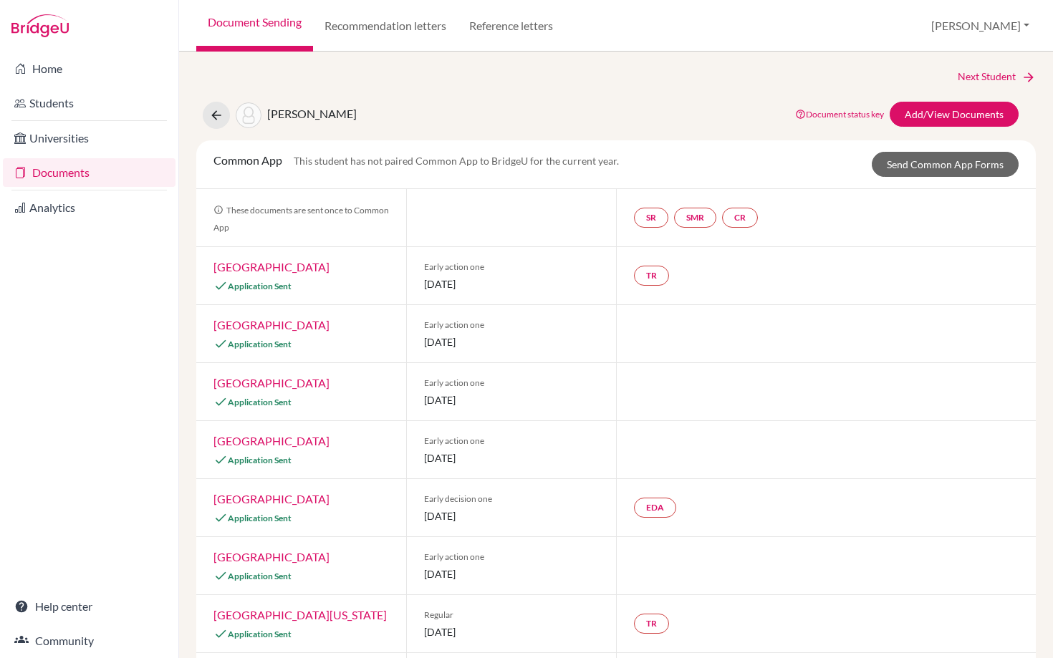
click at [78, 175] on link "Documents" at bounding box center [89, 172] width 173 height 29
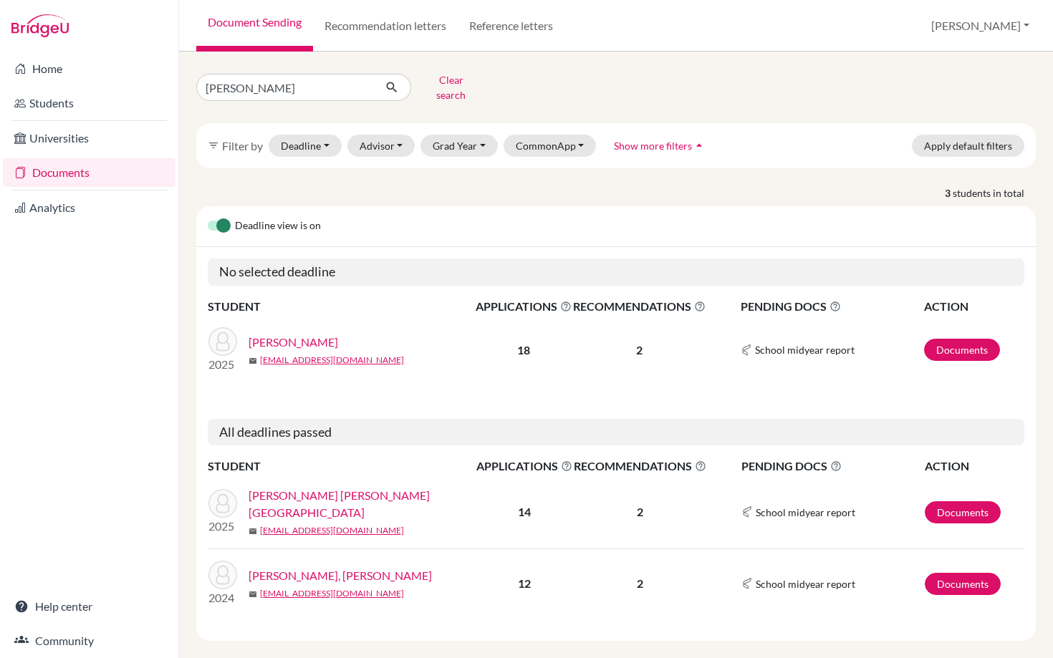
click at [352, 567] on link "[PERSON_NAME], [PERSON_NAME]" at bounding box center [340, 575] width 183 height 17
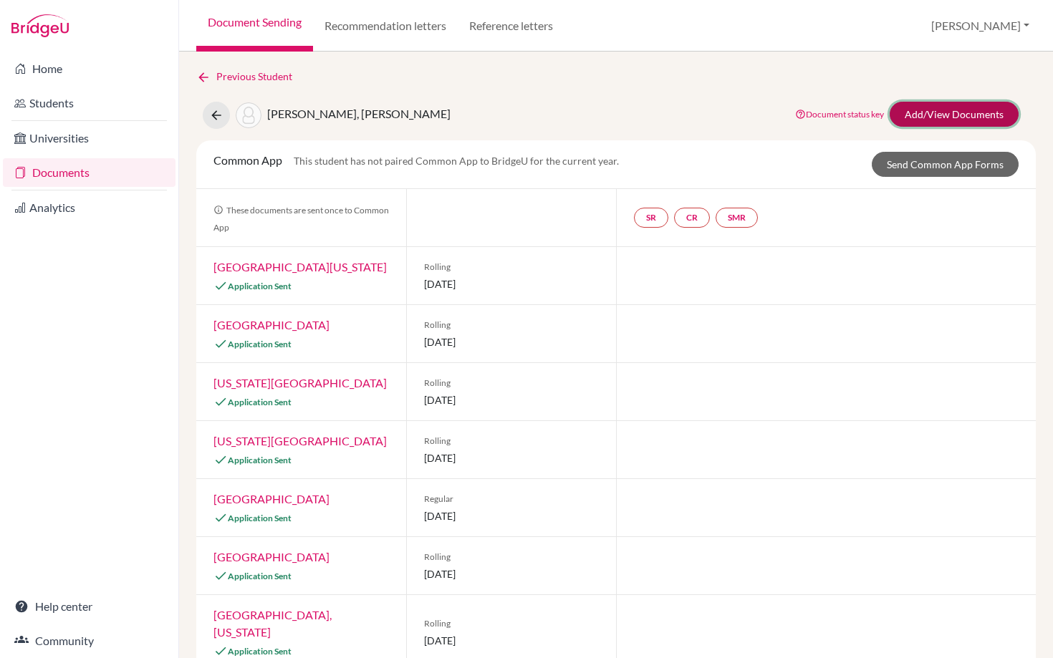
click at [946, 112] on link "Add/View Documents" at bounding box center [954, 114] width 129 height 25
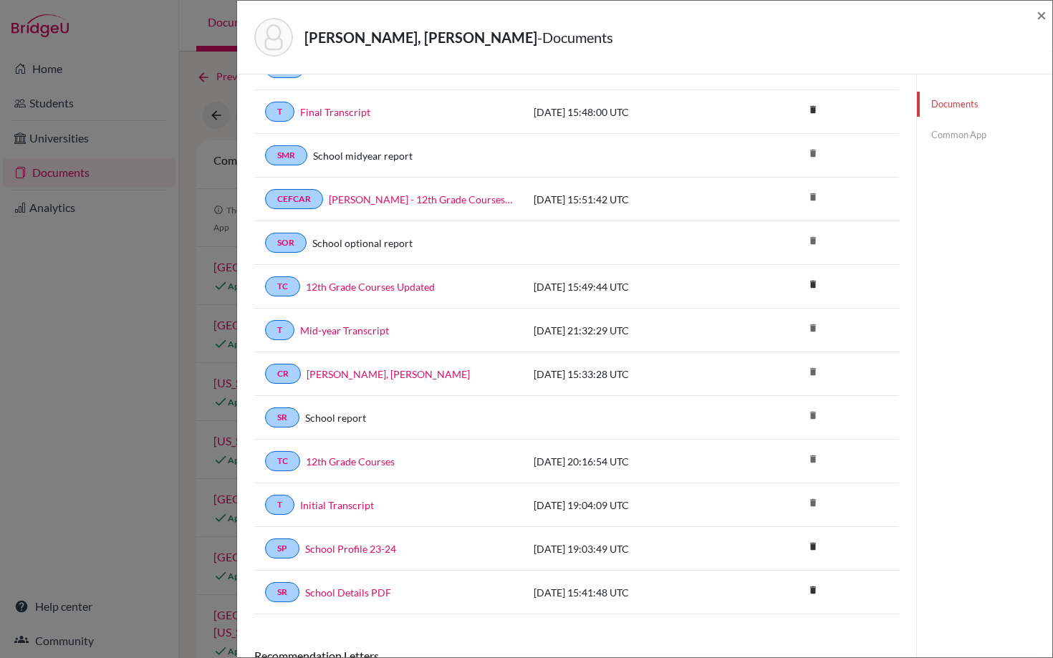
scroll to position [210, 0]
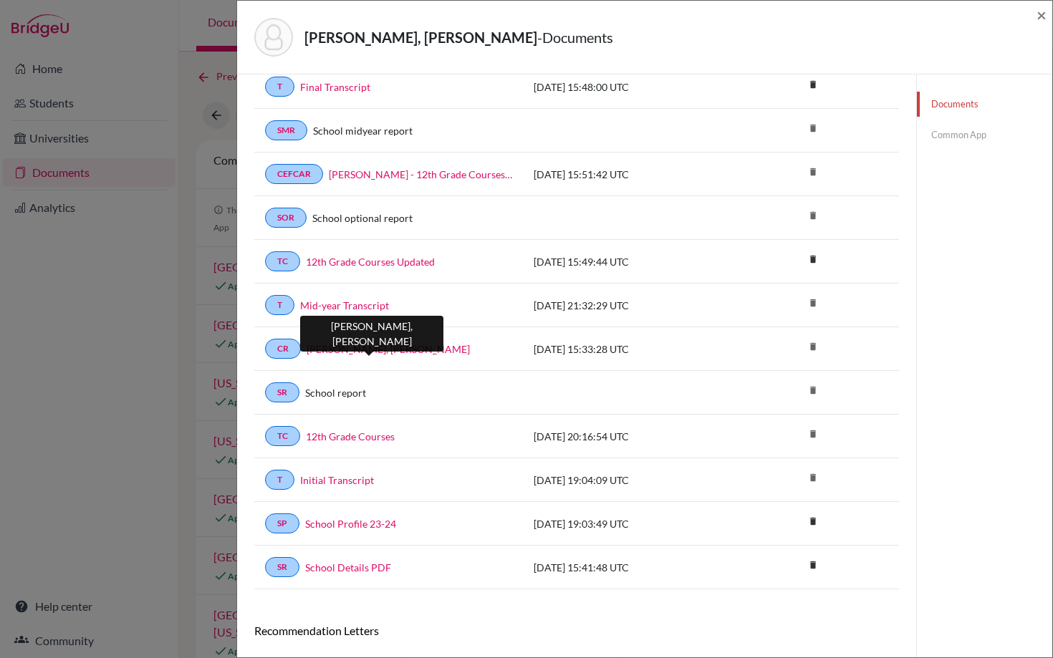
click at [392, 352] on link "[PERSON_NAME], [PERSON_NAME]" at bounding box center [388, 349] width 163 height 15
click at [1040, 12] on span "×" at bounding box center [1042, 14] width 10 height 21
